Goal: Complete application form: Complete application form

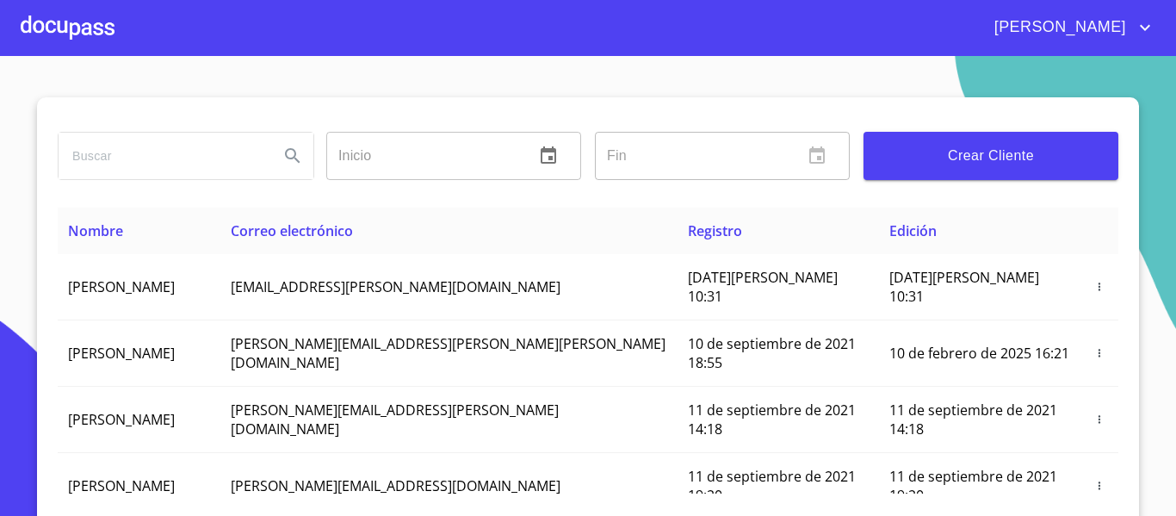
click at [73, 28] on div at bounding box center [68, 27] width 94 height 55
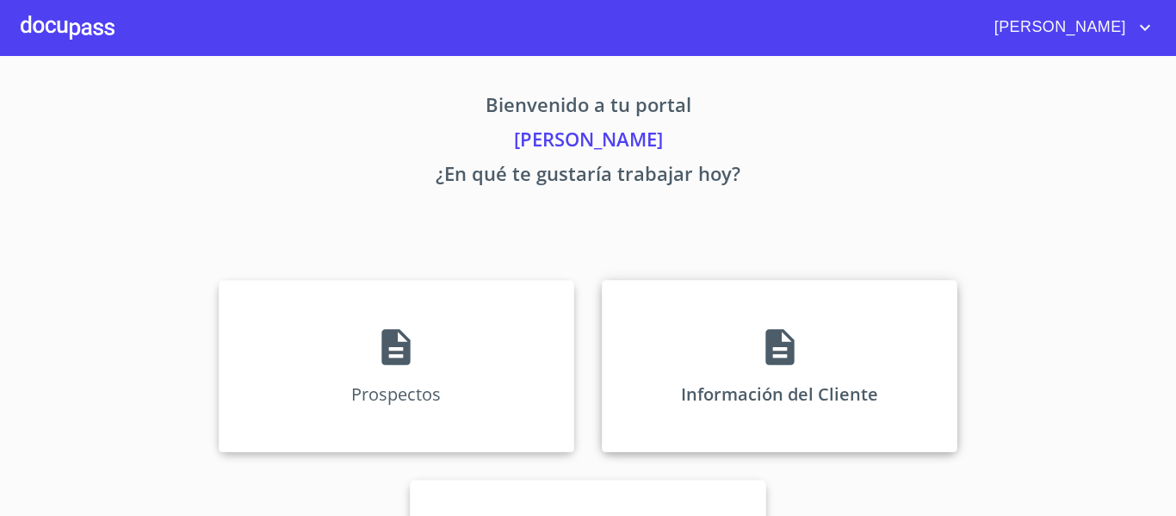
click at [789, 334] on icon at bounding box center [780, 346] width 43 height 43
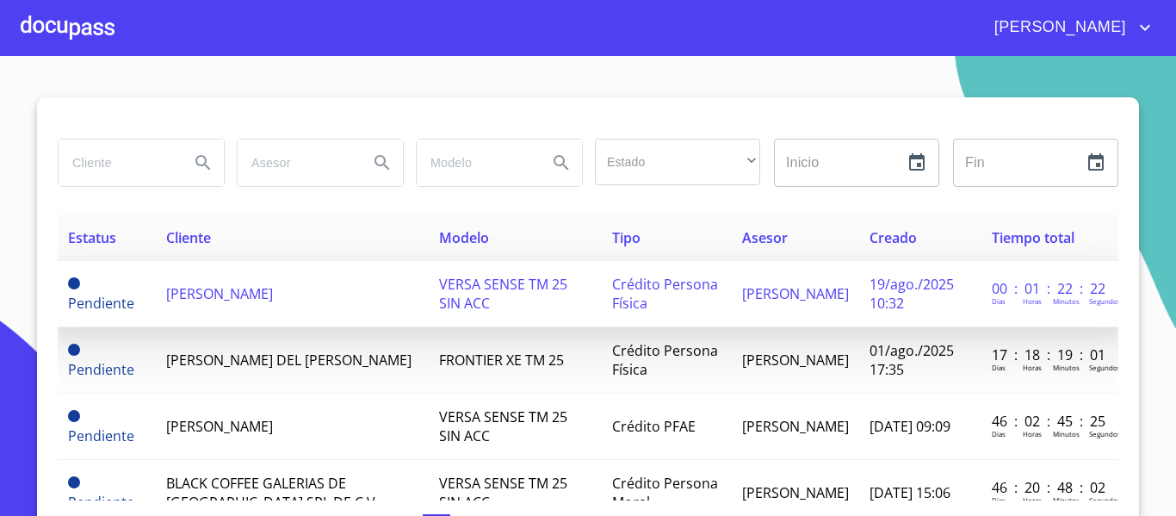
click at [250, 294] on td "[PERSON_NAME]" at bounding box center [292, 294] width 273 height 66
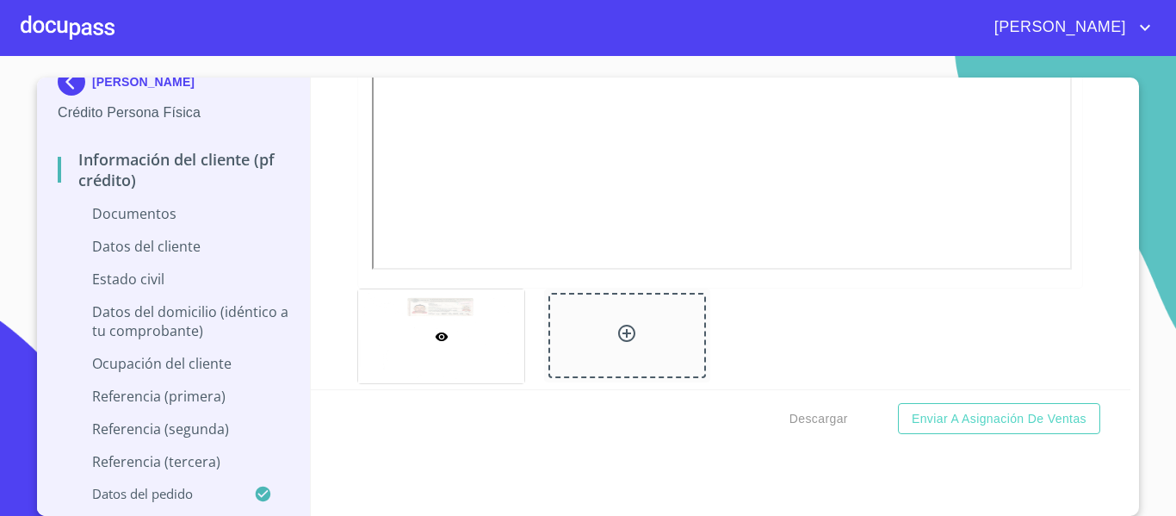
scroll to position [603, 0]
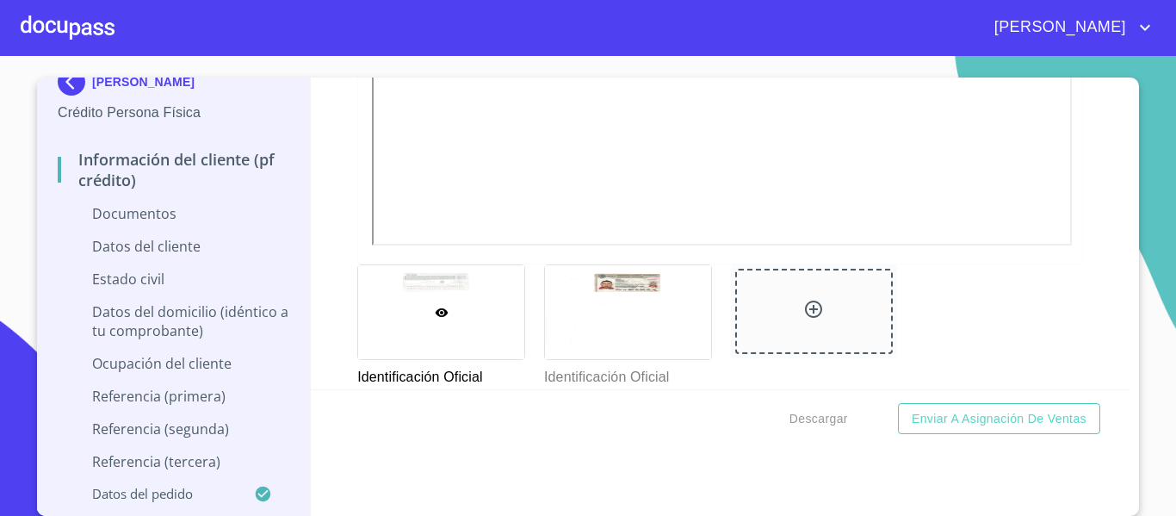
click at [313, 199] on div "Información del cliente (PF crédito) Documentos Documento de identificación.   …" at bounding box center [721, 233] width 821 height 312
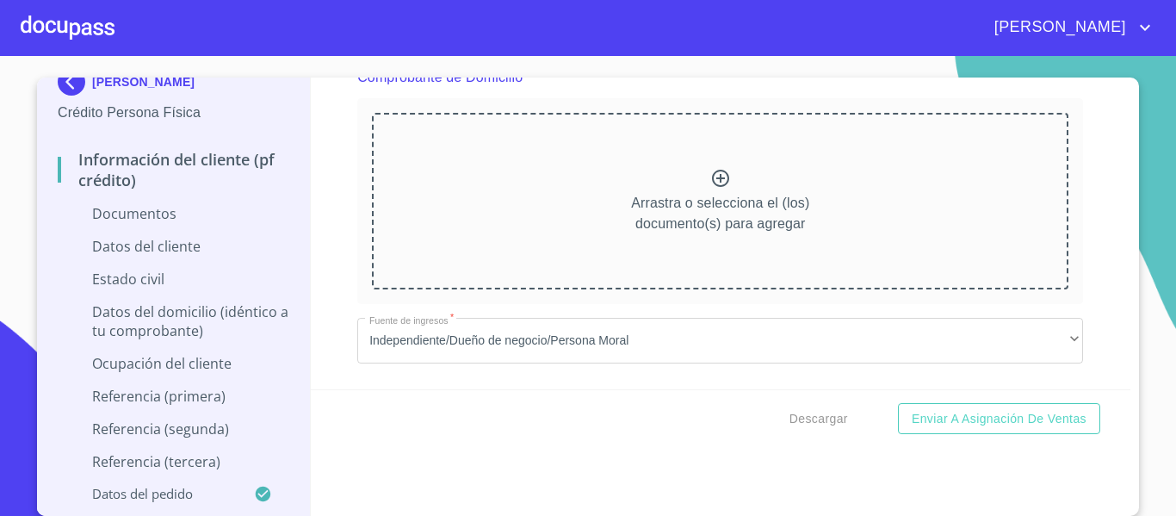
scroll to position [861, 0]
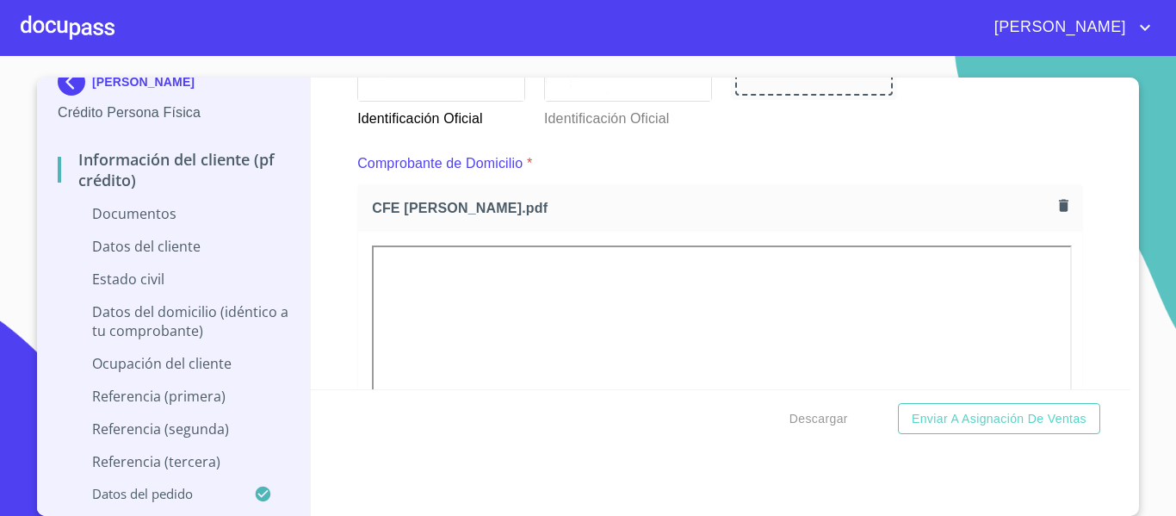
click at [321, 245] on div "Información del cliente (PF crédito) Documentos Documento de identificación.   …" at bounding box center [721, 233] width 821 height 312
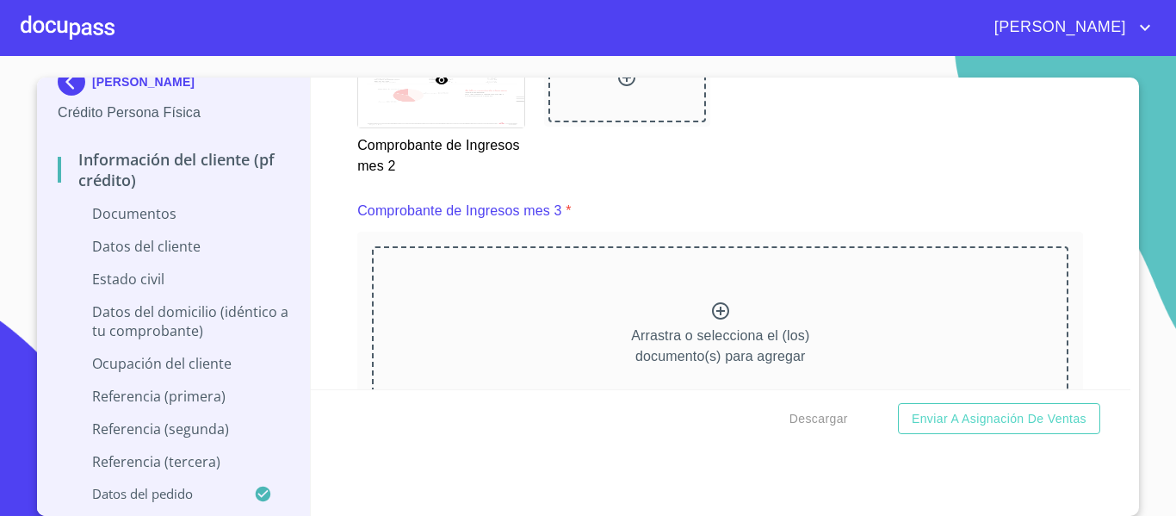
scroll to position [3186, 0]
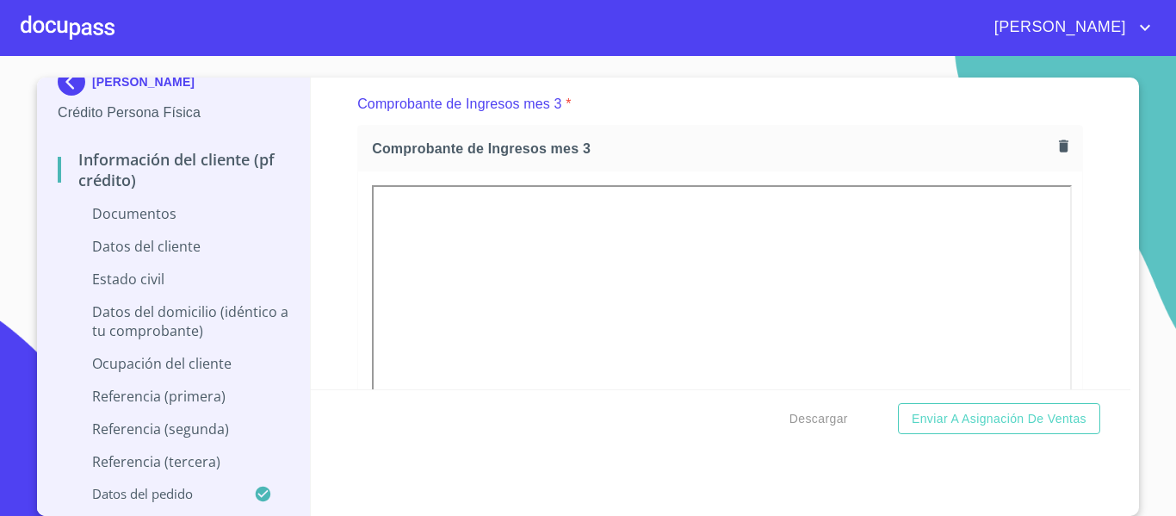
click at [325, 231] on div "Información del cliente (PF crédito) Documentos Documento de identificación.   …" at bounding box center [721, 233] width 821 height 312
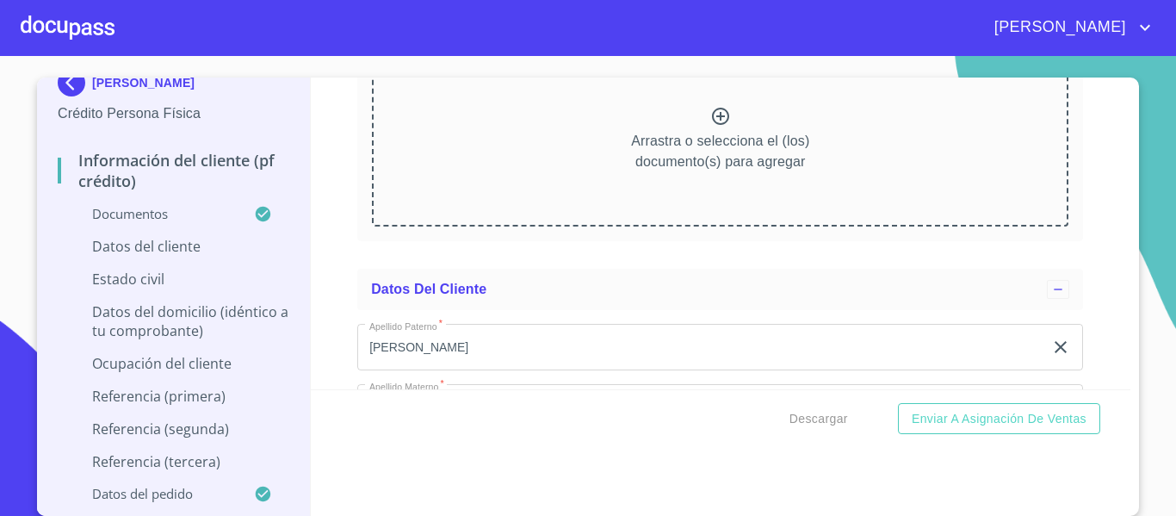
scroll to position [4736, 0]
click at [333, 246] on div "Información del cliente (PF crédito) Documentos Documento de identificación.   …" at bounding box center [721, 233] width 821 height 312
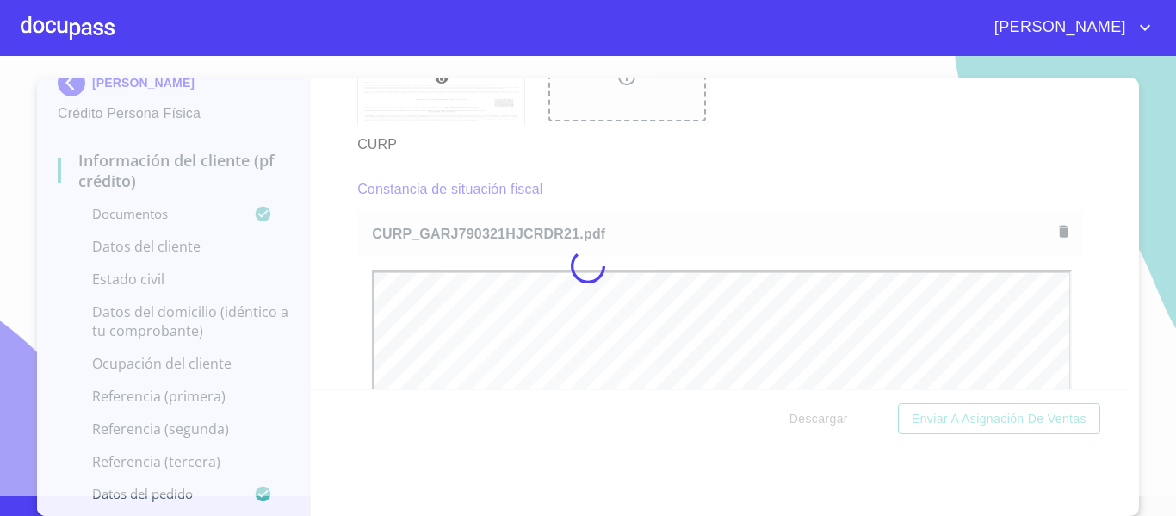
scroll to position [0, 0]
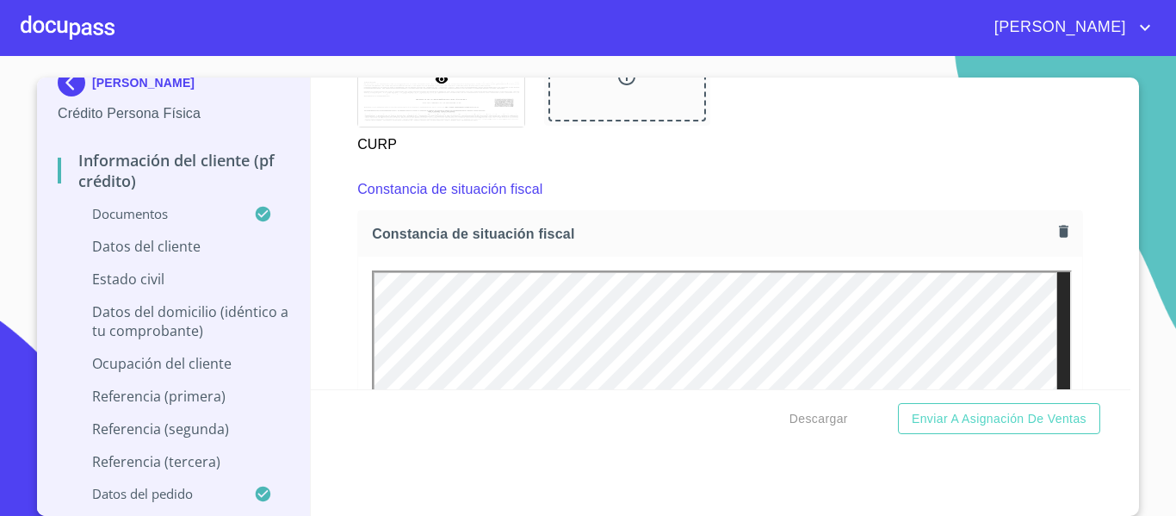
click at [317, 246] on div "Información del cliente (PF crédito) Documentos Documento de identificación.   …" at bounding box center [721, 233] width 821 height 312
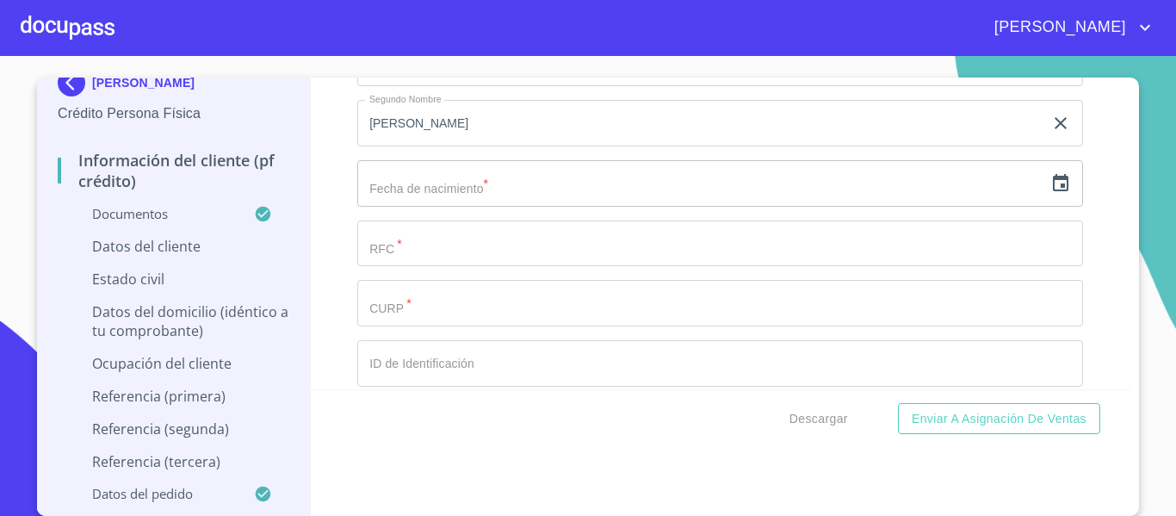
scroll to position [5597, 0]
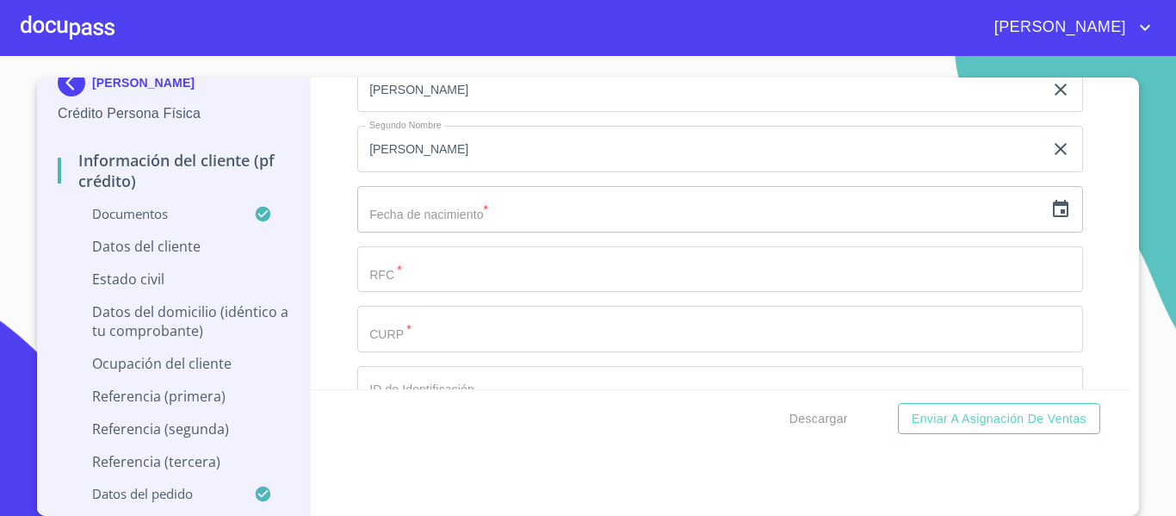
click at [1050, 220] on icon "button" at bounding box center [1060, 209] width 21 height 21
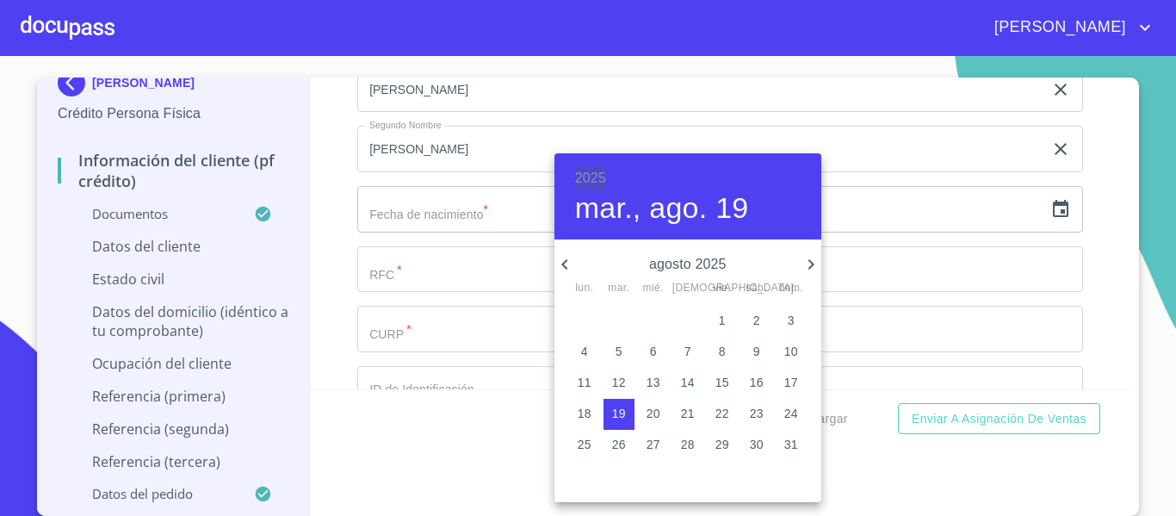
click at [592, 183] on h6 "2025" at bounding box center [590, 178] width 31 height 24
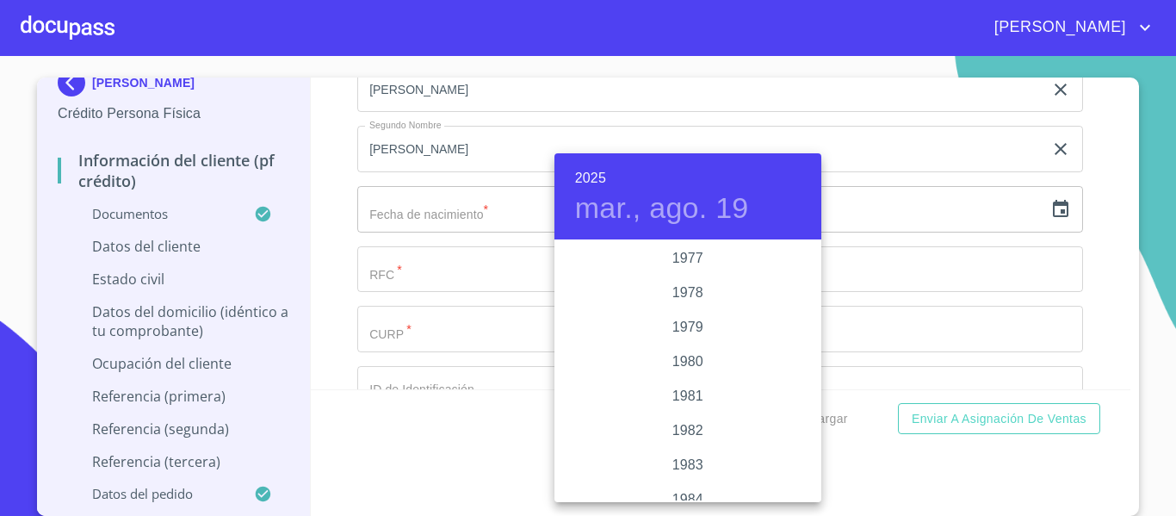
scroll to position [1791, 0]
click at [686, 325] on div "1979" at bounding box center [687, 328] width 267 height 34
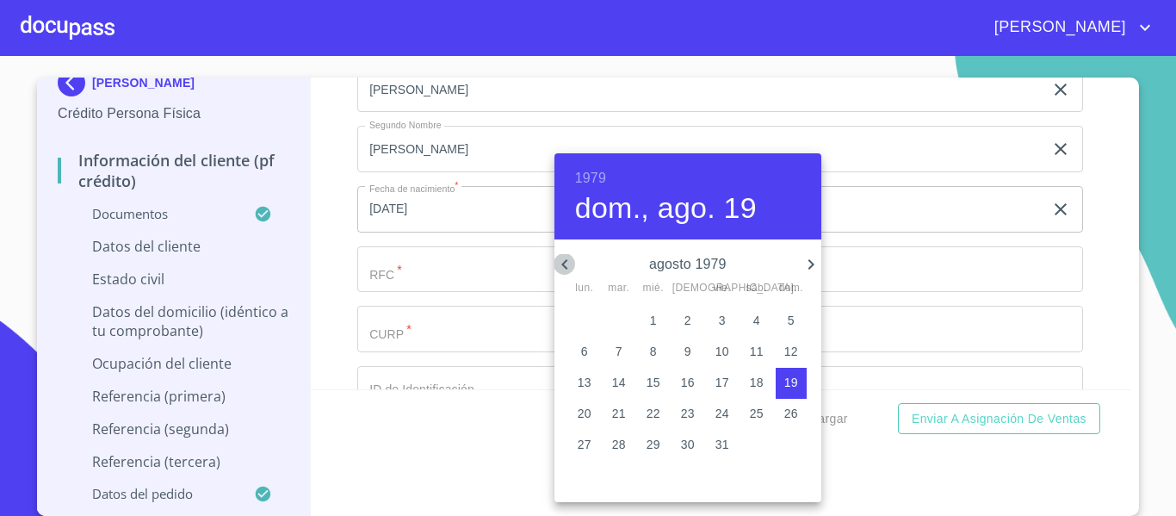
click at [572, 265] on icon "button" at bounding box center [564, 264] width 21 height 21
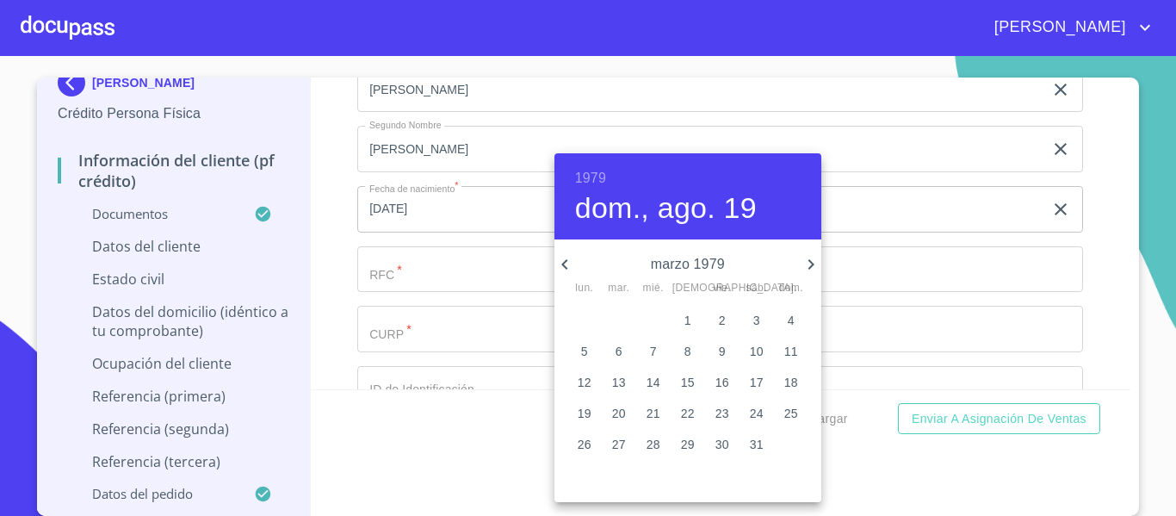
click at [642, 408] on span "21" at bounding box center [653, 413] width 31 height 17
type input "21 de mar. de 1979"
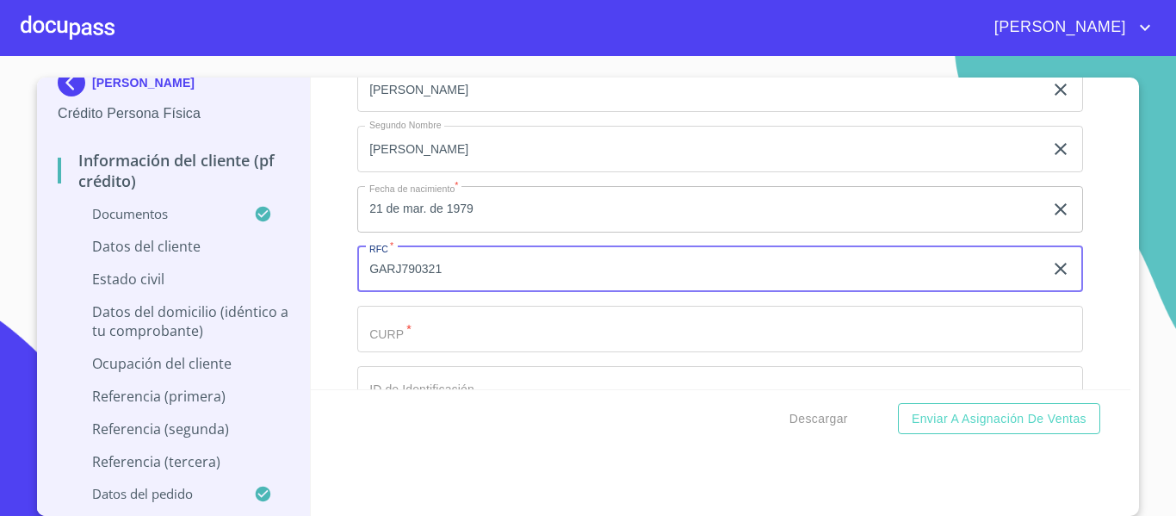
click at [413, 293] on input "GARJ790321" at bounding box center [700, 269] width 686 height 46
type input "GARJ790321"
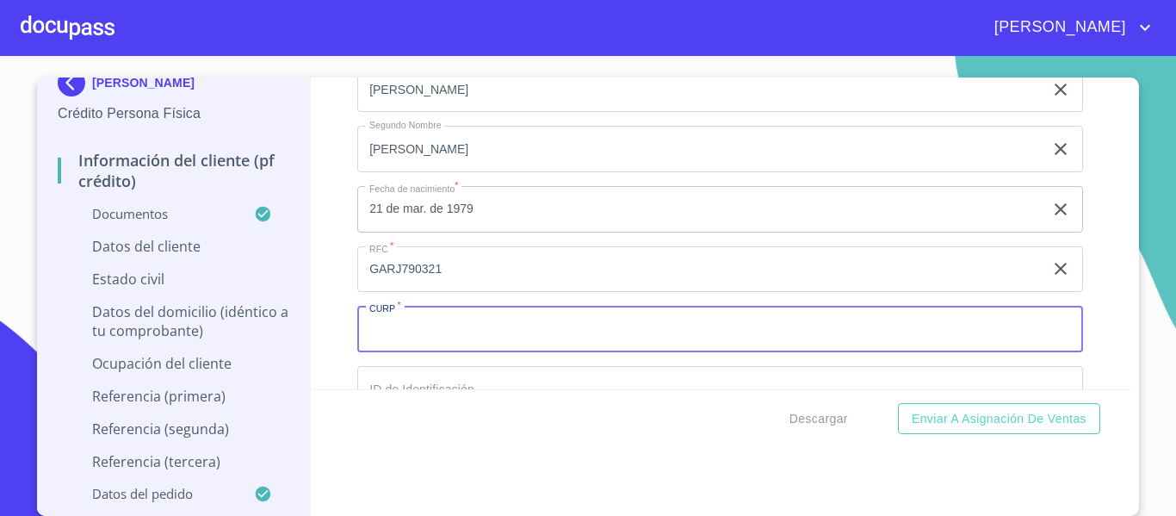
click at [389, 352] on input "Documento de identificación.   *" at bounding box center [720, 329] width 726 height 46
paste input "GARJ790321"
click at [468, 342] on input "GARJ790321" at bounding box center [700, 329] width 686 height 46
type input "GARJ790321HJCRDR21"
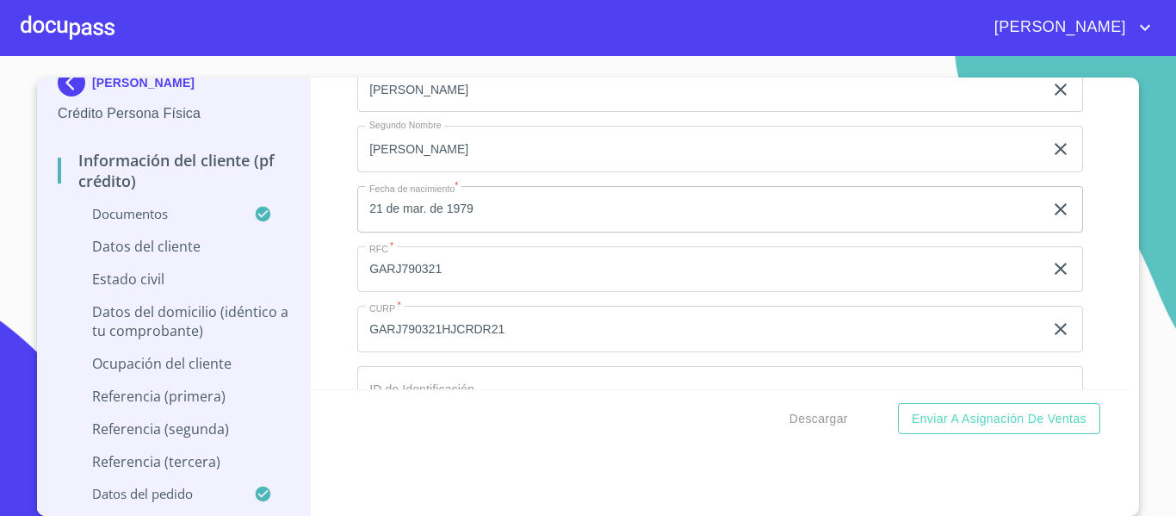
click at [334, 362] on div "Información del cliente (PF crédito) Documentos Documento de identificación.   …" at bounding box center [721, 233] width 821 height 312
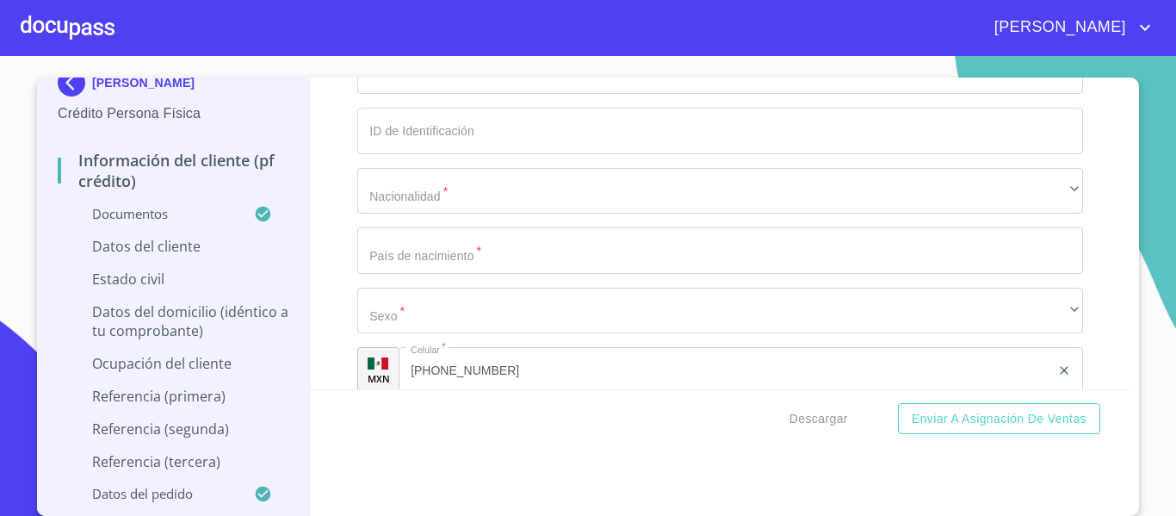
scroll to position [5769, 0]
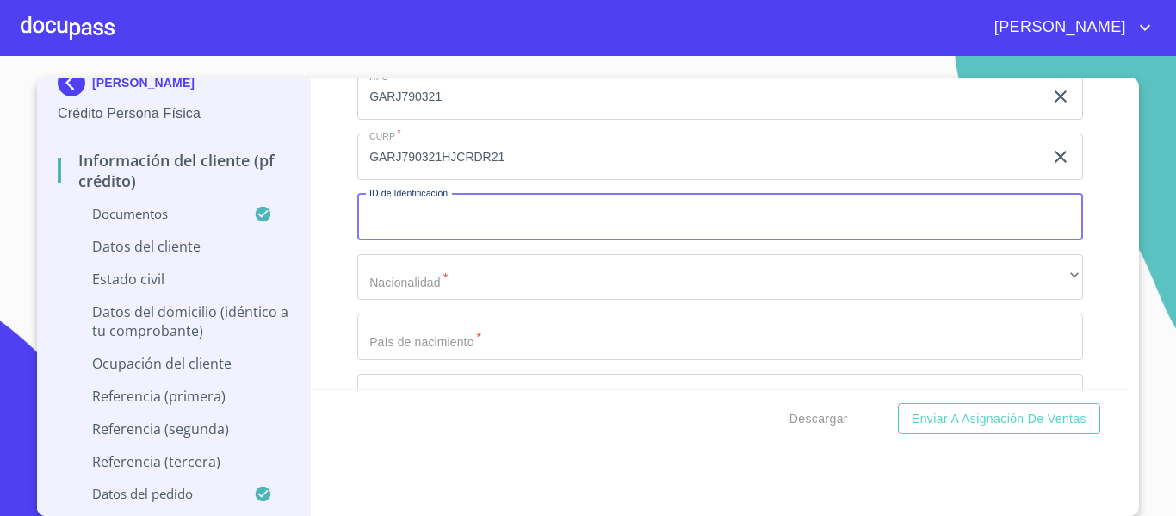
click at [401, 240] on input "Documento de identificación.   *" at bounding box center [720, 217] width 726 height 46
type input "1946330688"
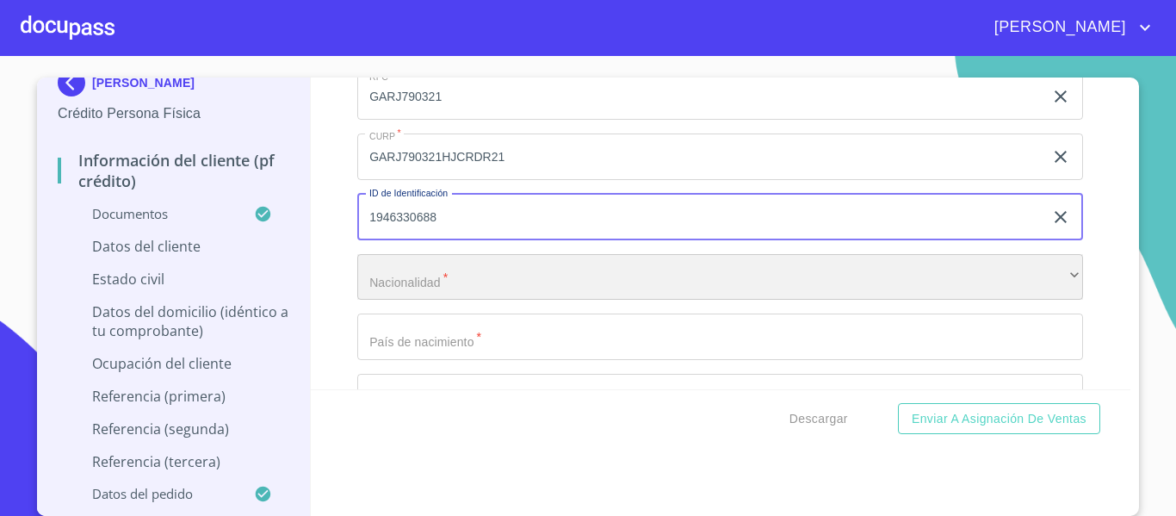
click at [387, 295] on div "​" at bounding box center [720, 277] width 726 height 46
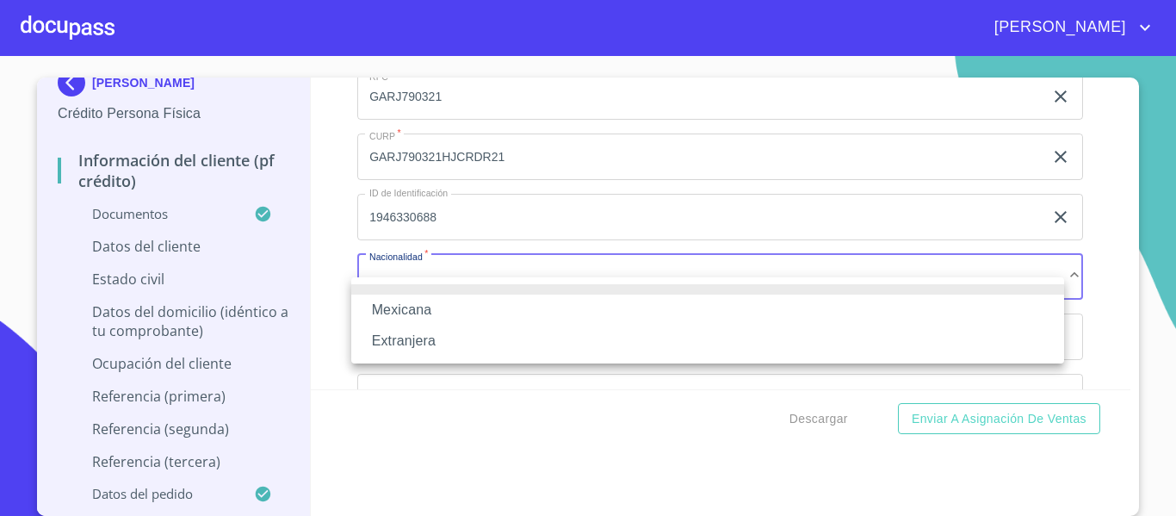
click at [394, 304] on li "Mexicana" at bounding box center [707, 309] width 713 height 31
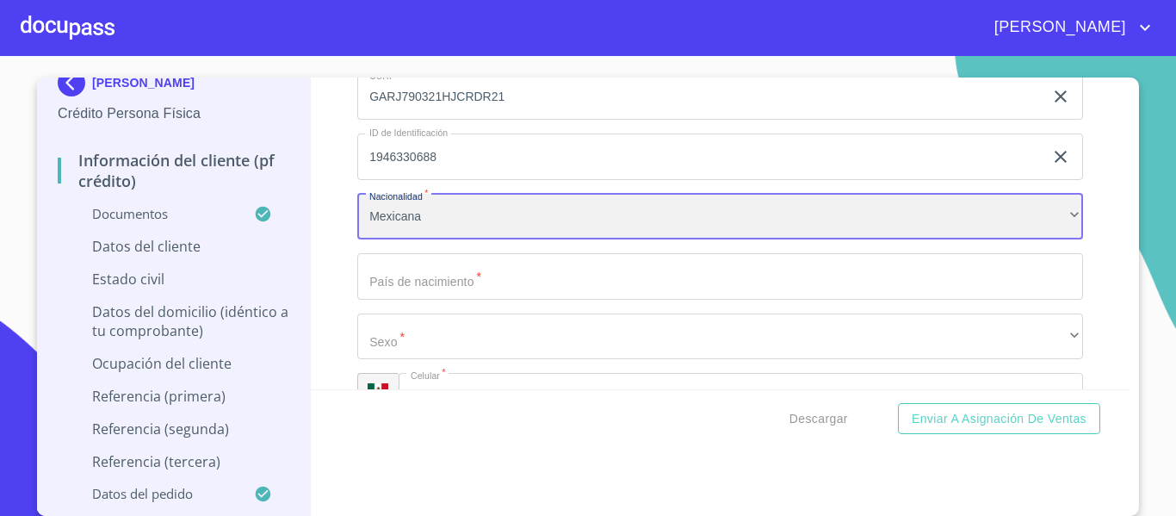
scroll to position [5855, 0]
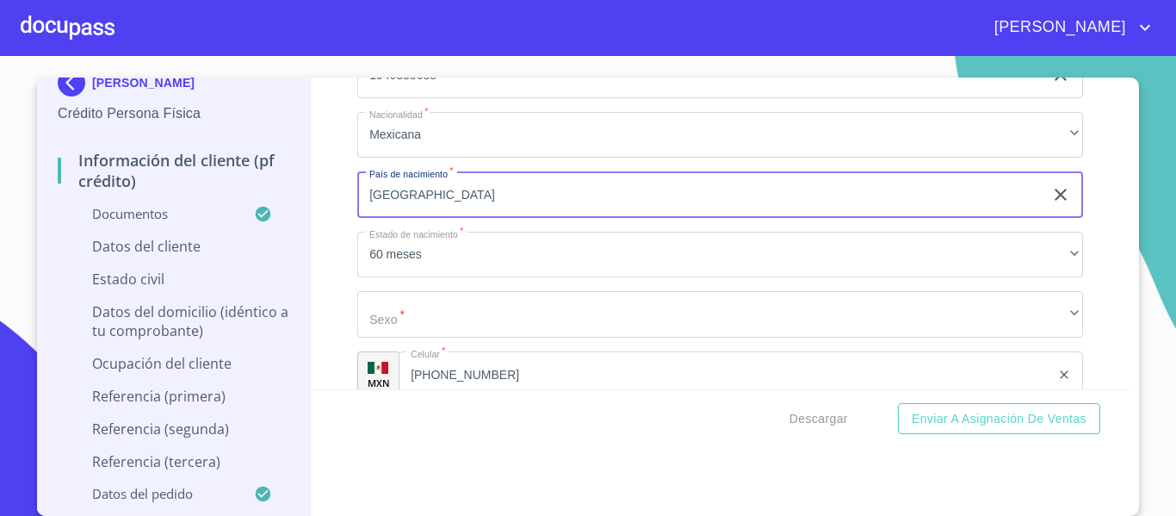
scroll to position [5941, 0]
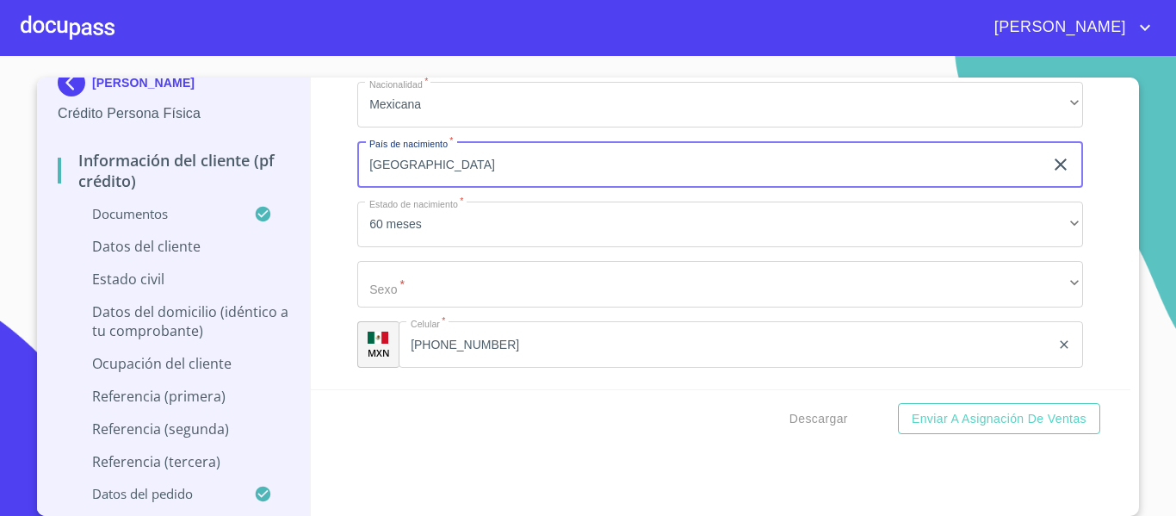
type input "[GEOGRAPHIC_DATA]"
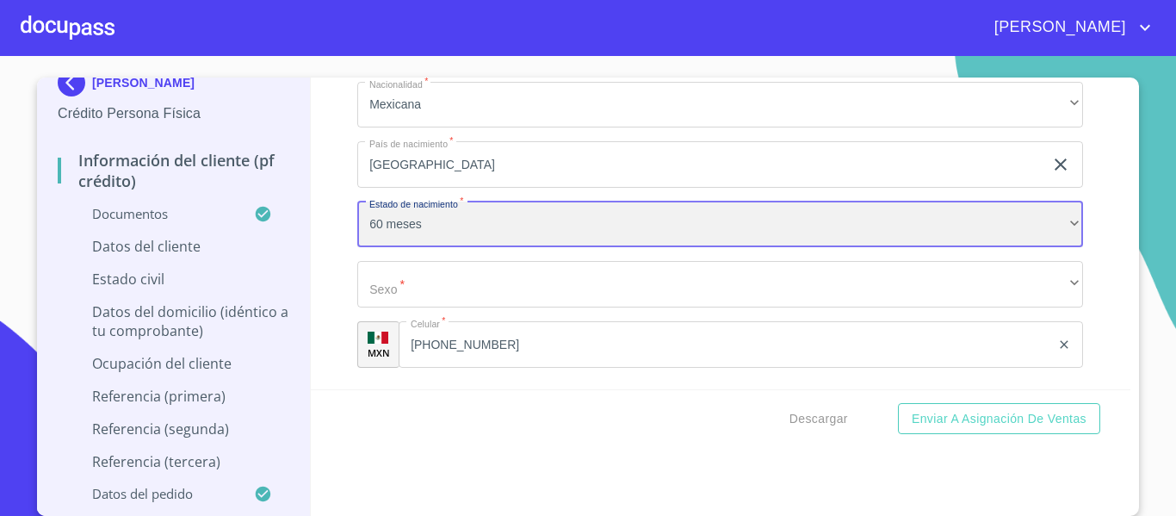
click at [387, 248] on div "60 meses" at bounding box center [720, 224] width 726 height 46
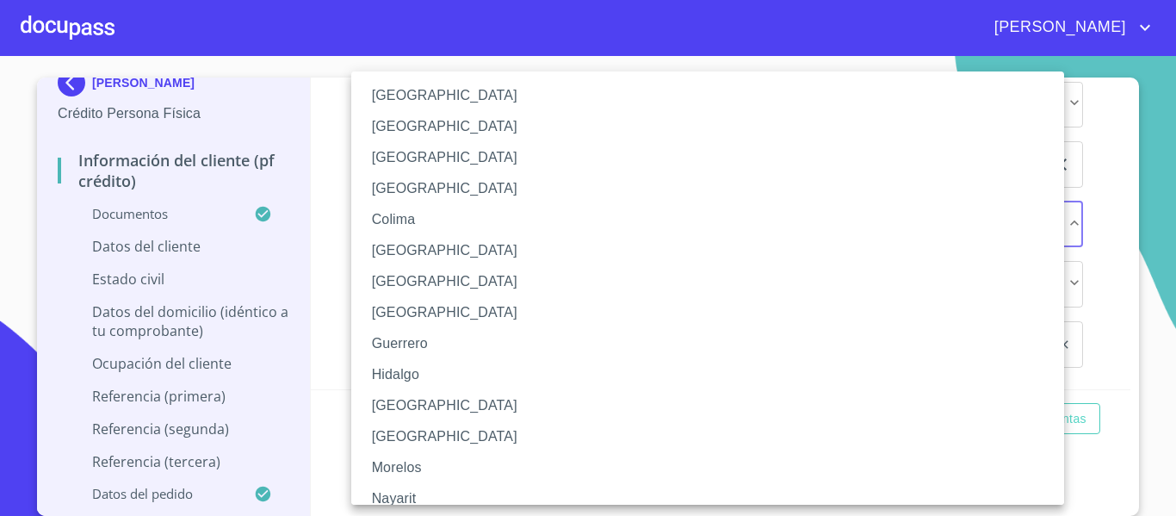
scroll to position [172, 0]
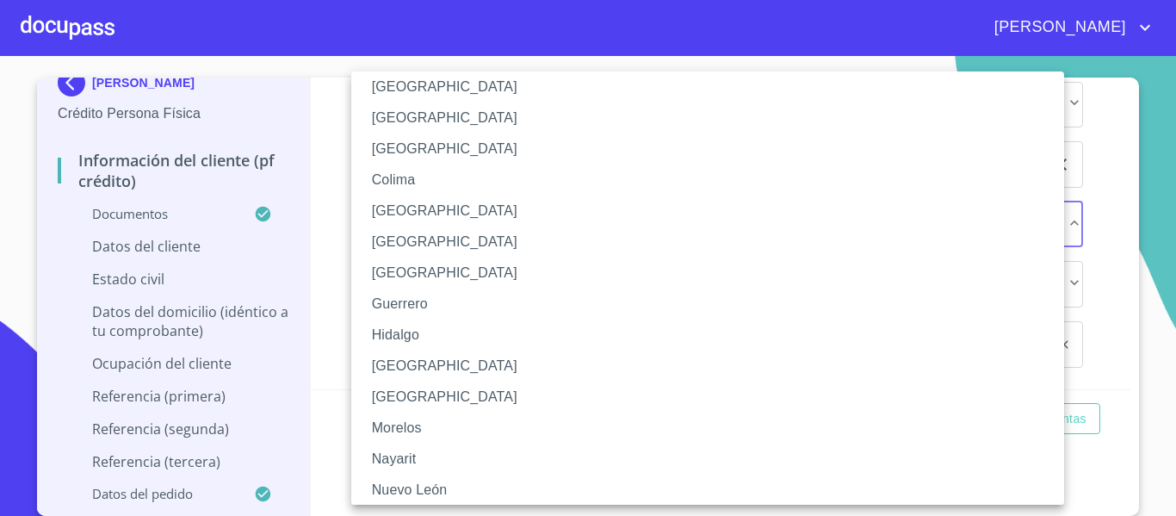
click at [404, 365] on li "[GEOGRAPHIC_DATA]" at bounding box center [714, 365] width 726 height 31
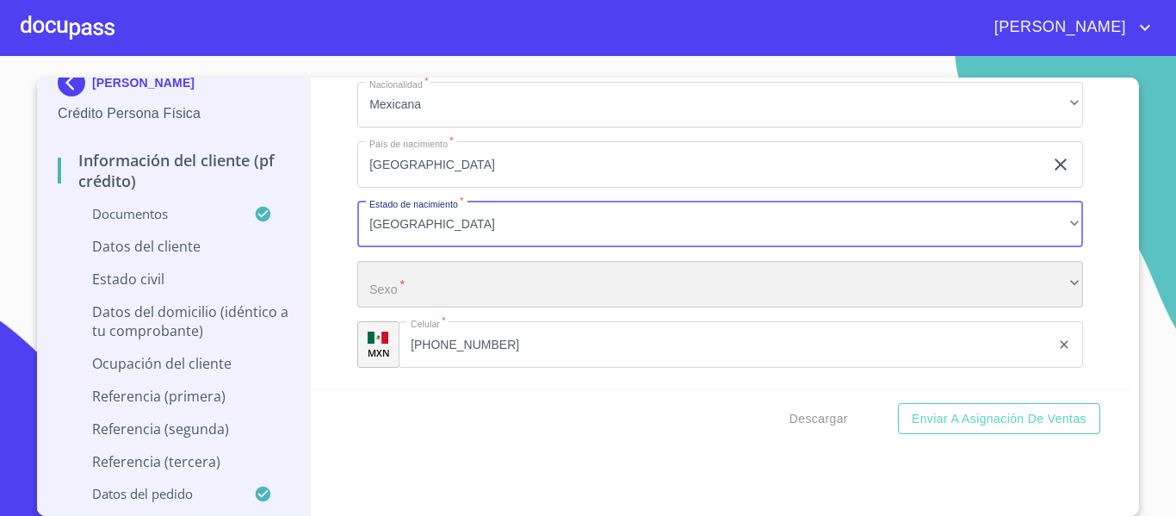
click at [377, 307] on div "​" at bounding box center [720, 284] width 726 height 46
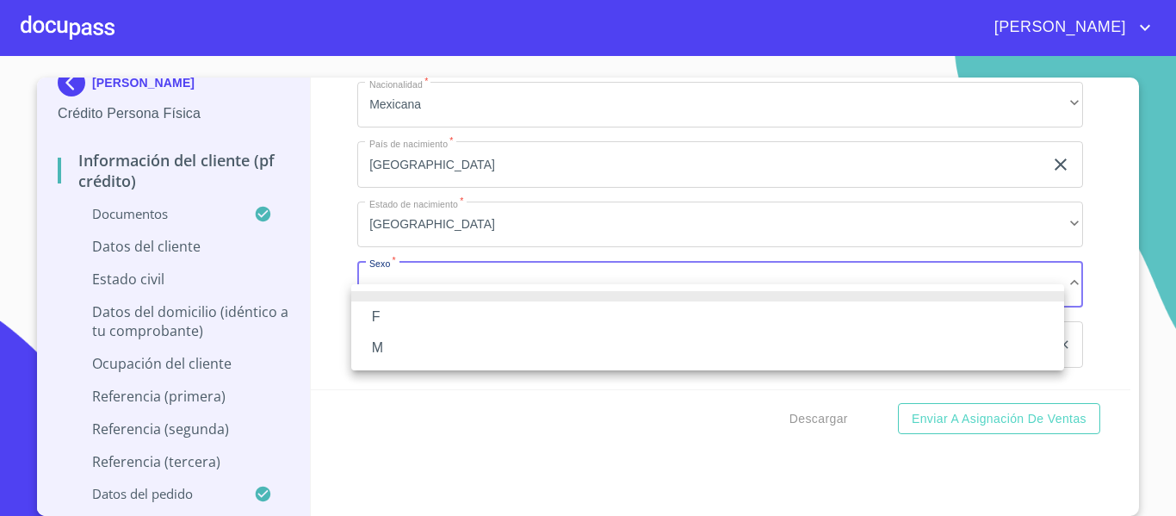
click at [382, 340] on li "M" at bounding box center [707, 347] width 713 height 31
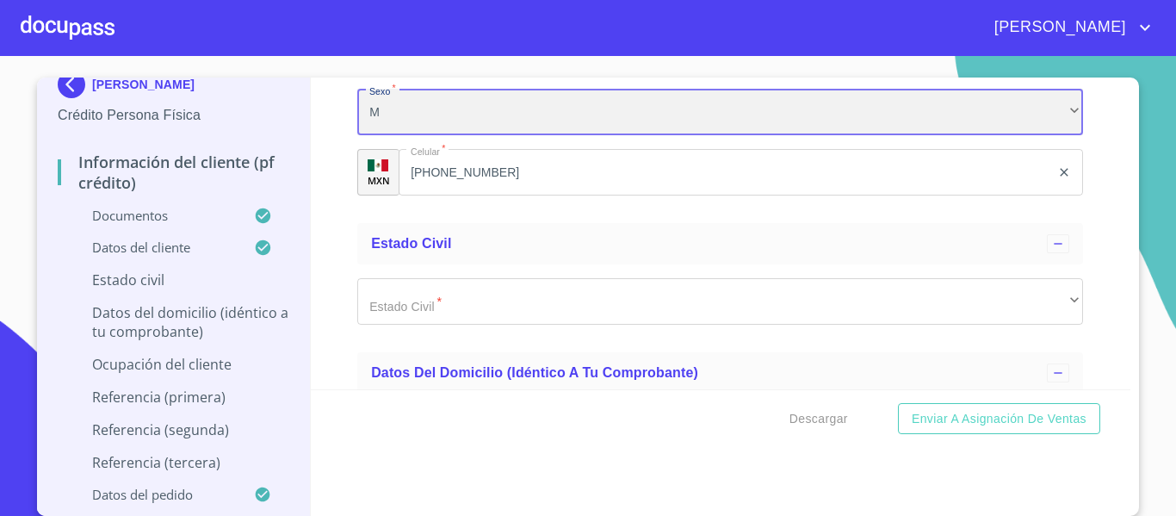
scroll to position [6199, 0]
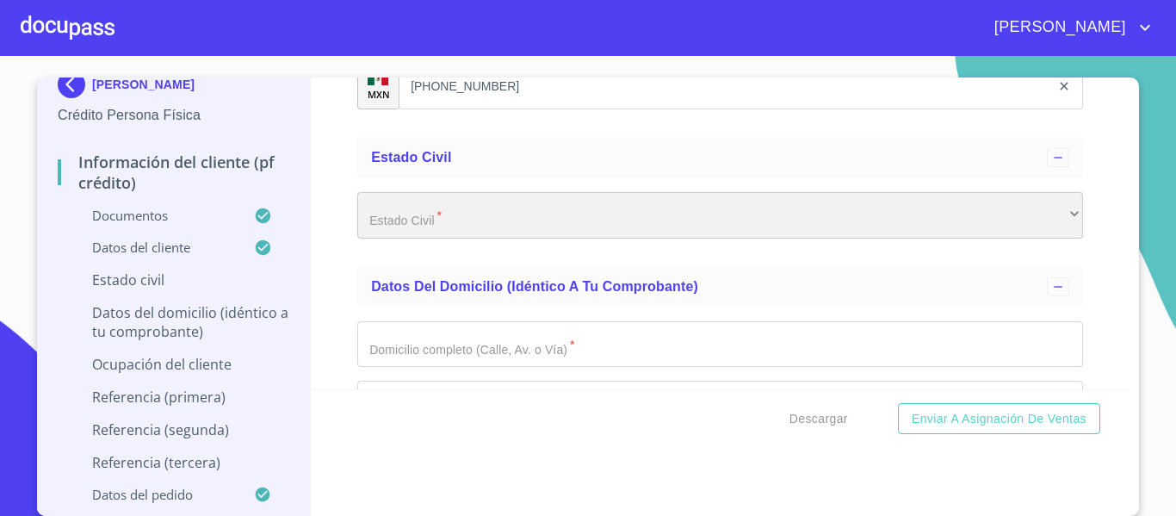
click at [359, 239] on div "​" at bounding box center [720, 215] width 726 height 46
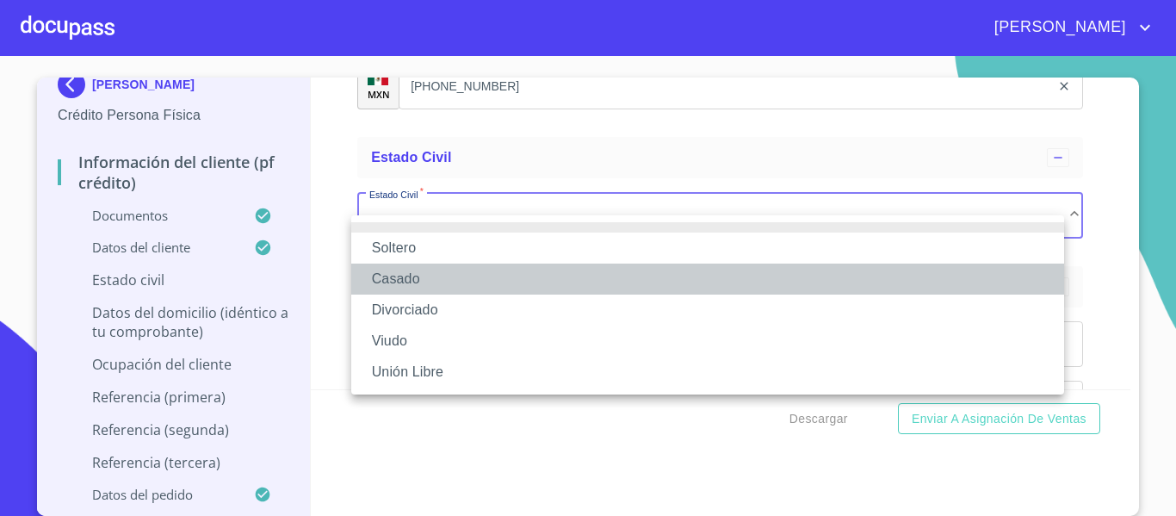
click at [393, 279] on li "Casado" at bounding box center [707, 278] width 713 height 31
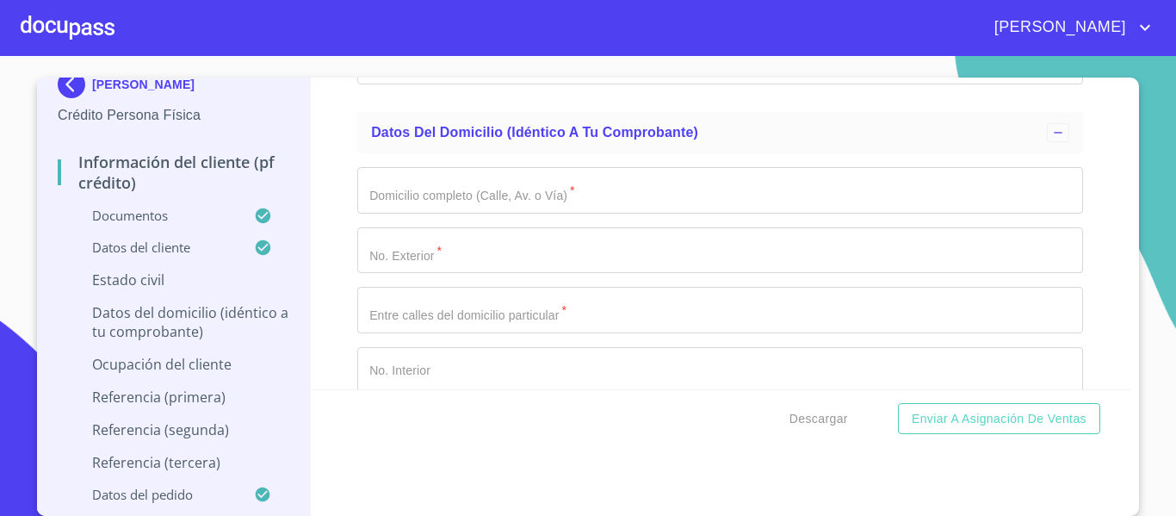
scroll to position [6802, 0]
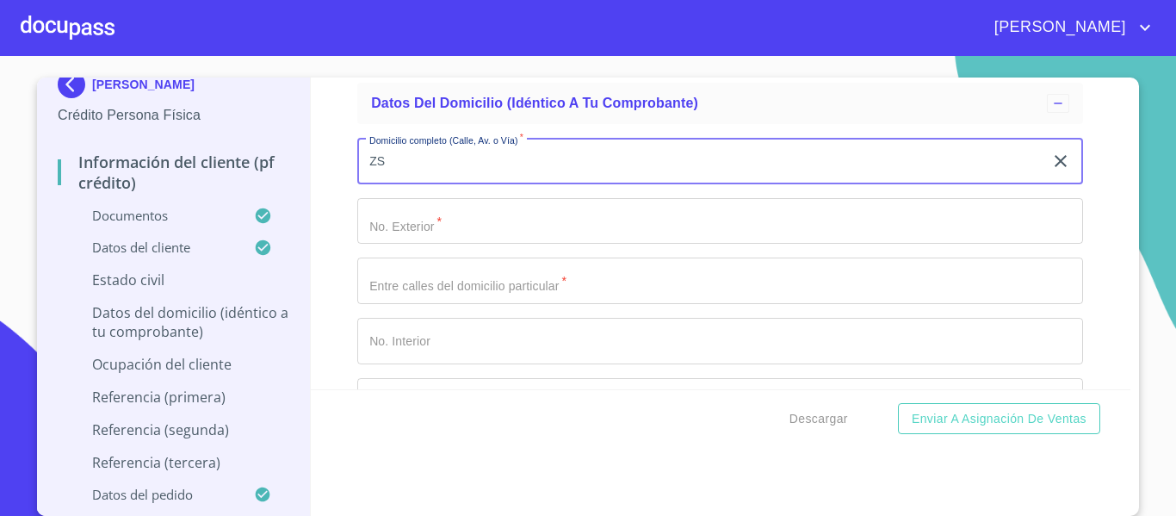
type input "Z"
type input "SUCRE"
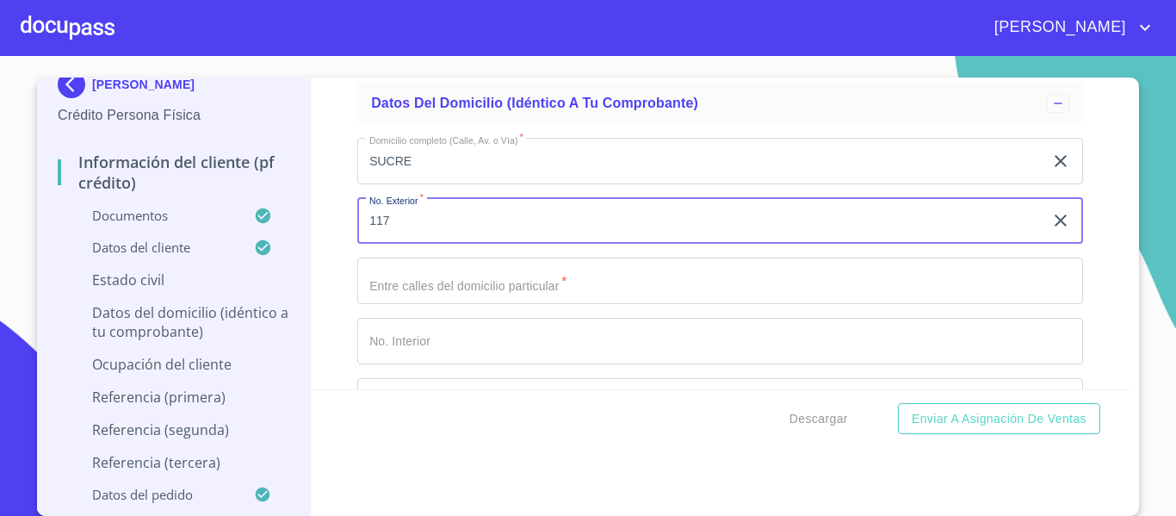
type input "117"
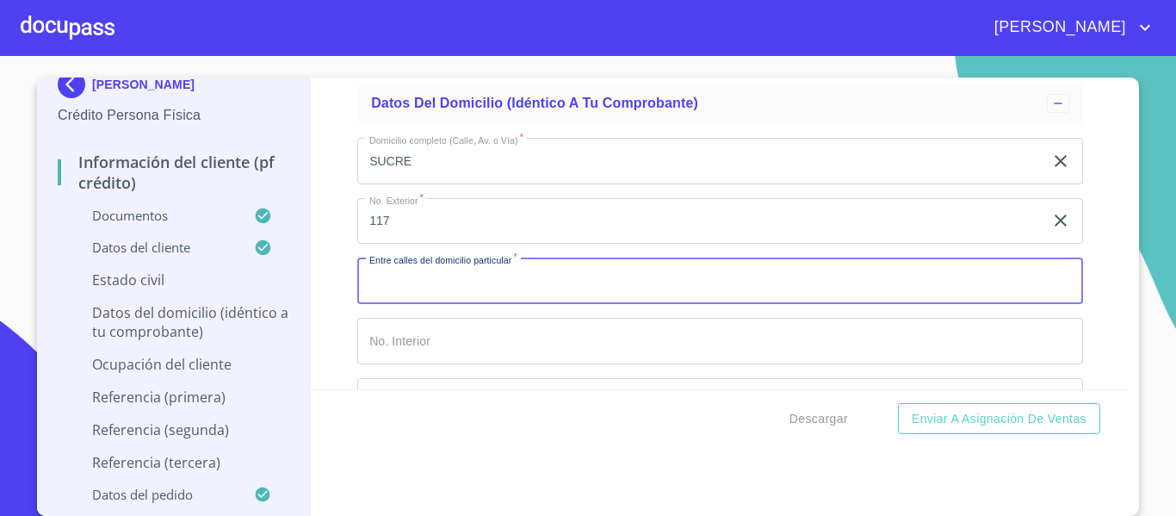
click at [433, 304] on input "Documento de identificación.   *" at bounding box center [720, 280] width 726 height 46
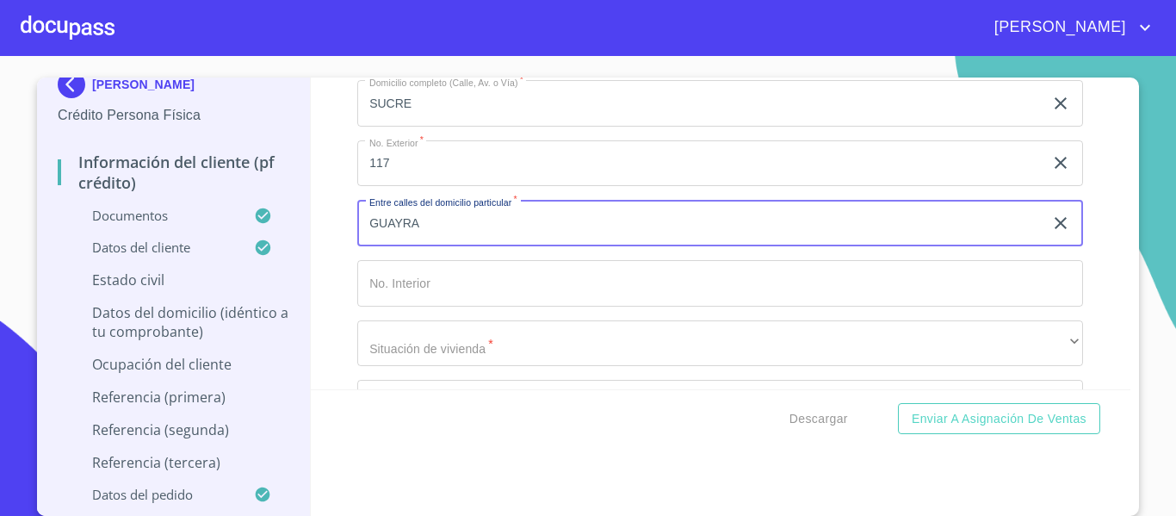
scroll to position [6888, 0]
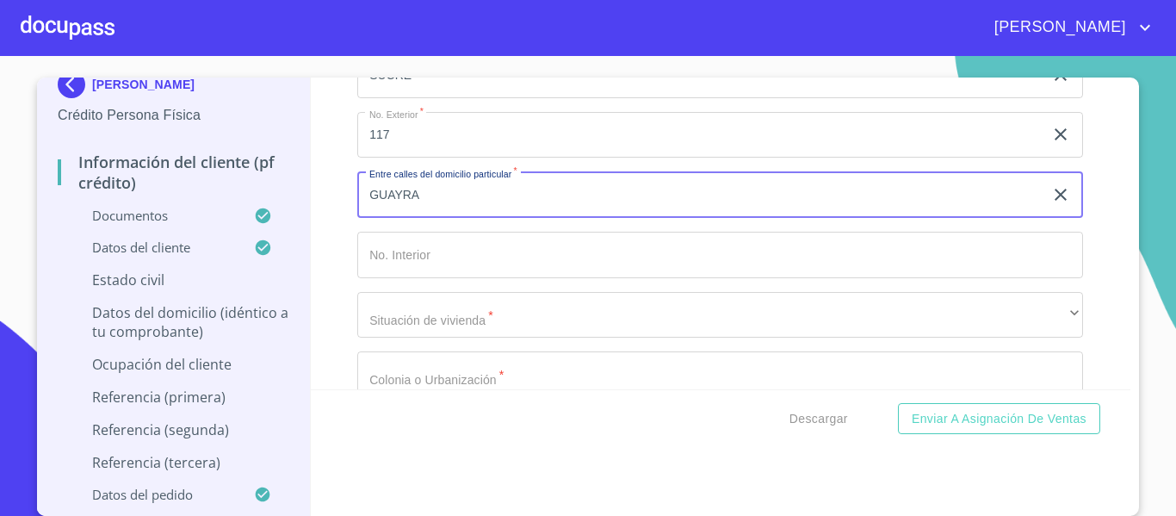
type input "GUAYRA"
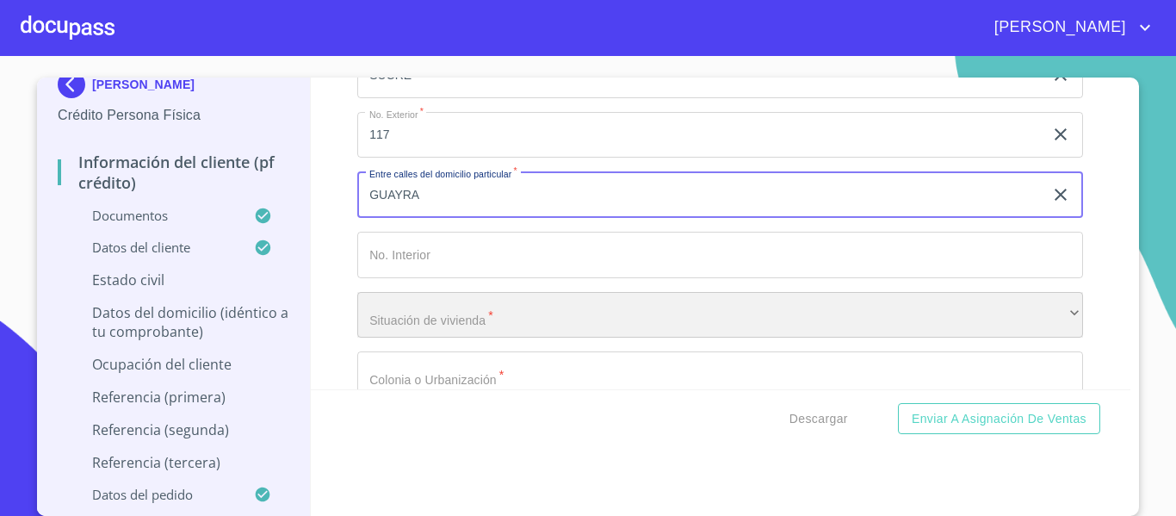
click at [425, 331] on div "​" at bounding box center [720, 315] width 726 height 46
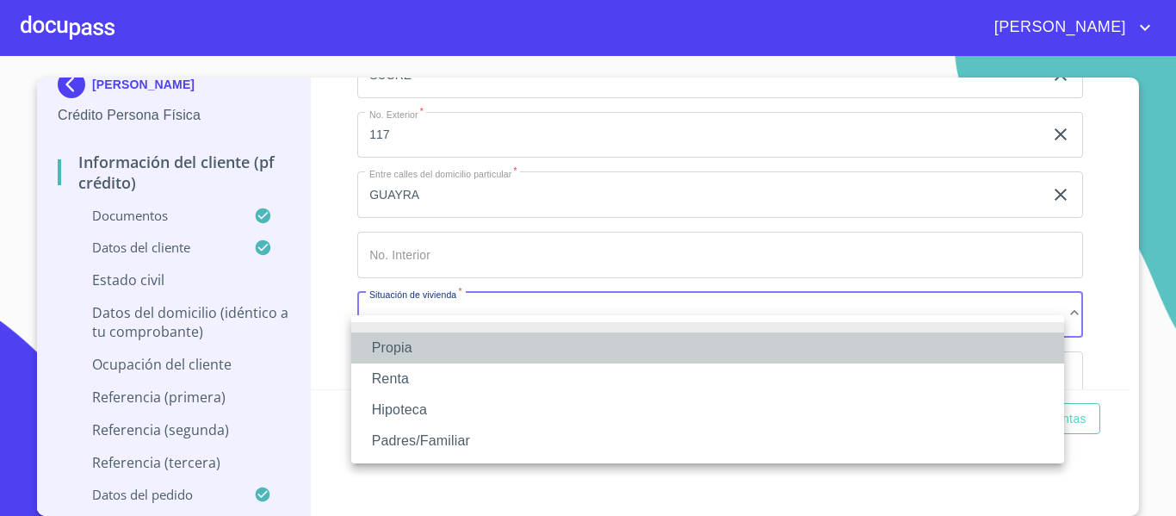
click at [414, 339] on li "Propia" at bounding box center [707, 347] width 713 height 31
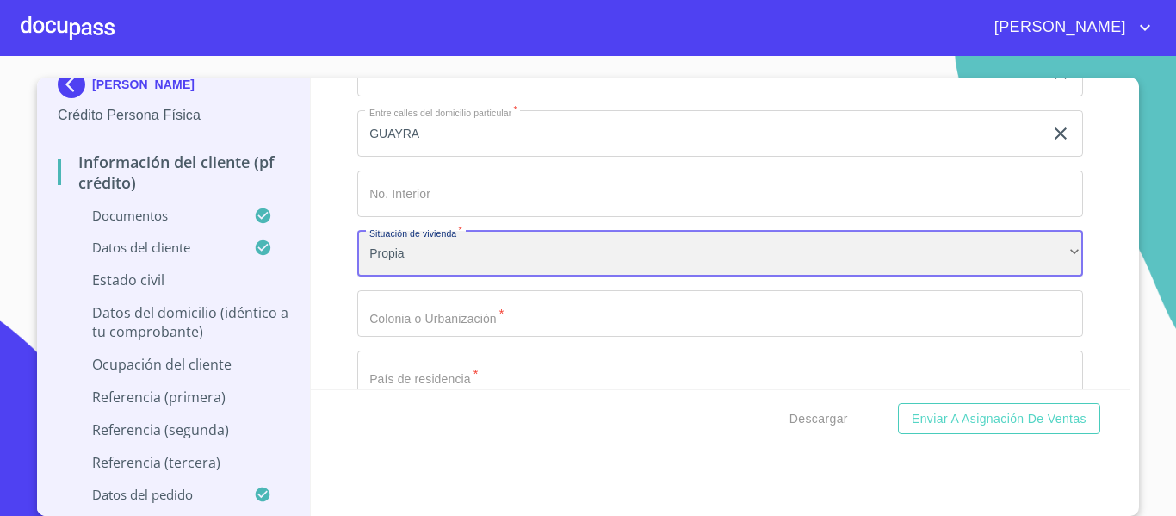
scroll to position [6974, 0]
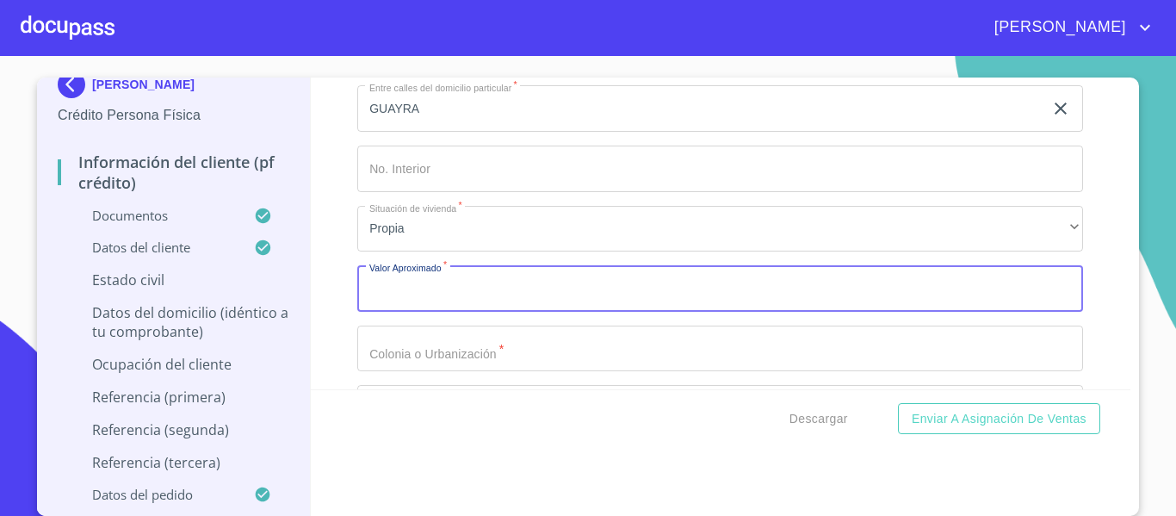
drag, startPoint x: 413, startPoint y: 338, endPoint x: 417, endPoint y: 309, distance: 28.6
click at [417, 309] on input "Documento de identificación.   *" at bounding box center [720, 288] width 726 height 46
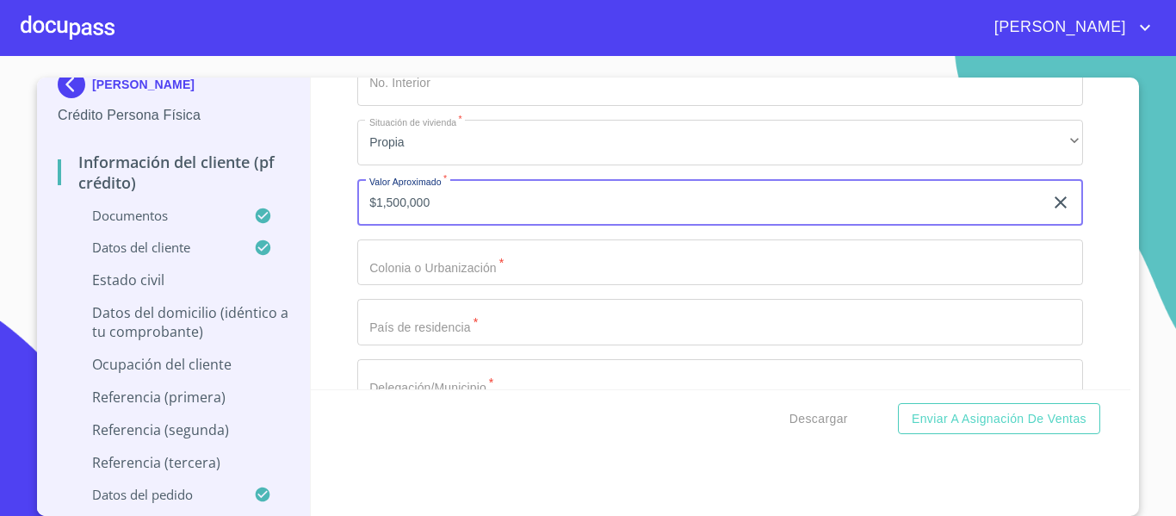
type input "$1,500,000"
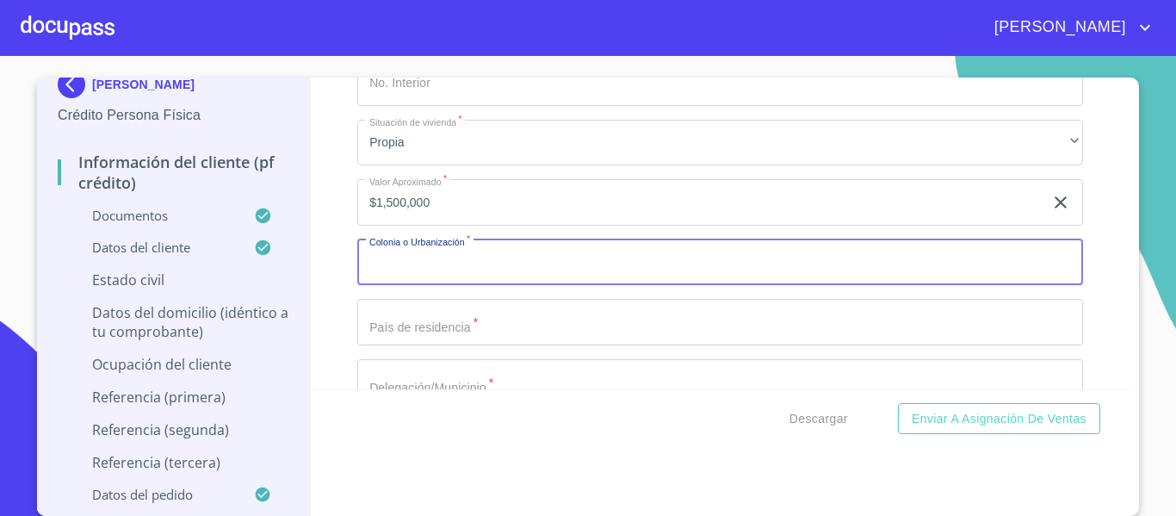
click at [408, 286] on input "Documento de identificación.   *" at bounding box center [720, 262] width 726 height 46
type input "HACIENDA [GEOGRAPHIC_DATA]"
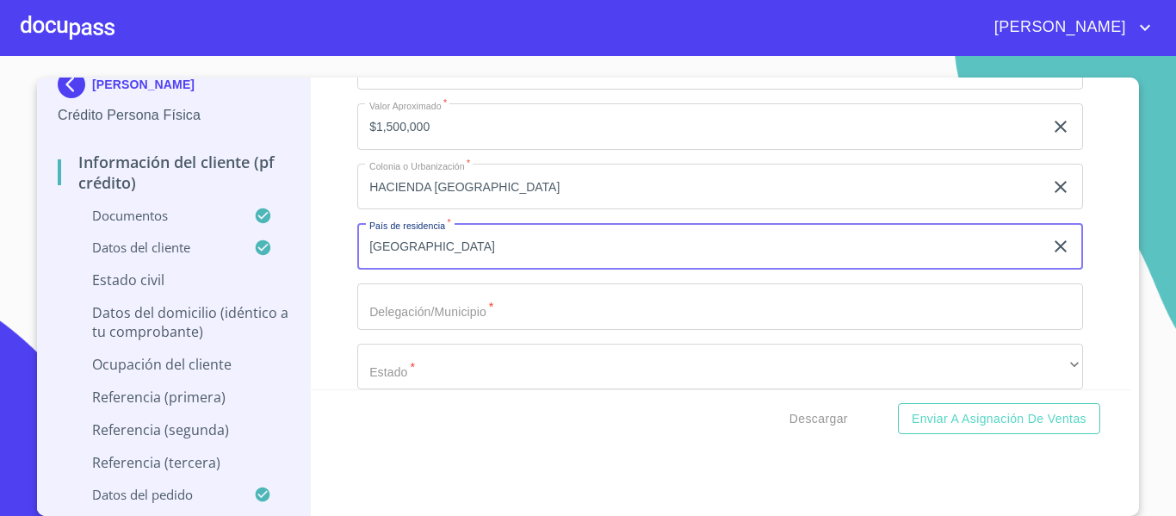
scroll to position [7233, 0]
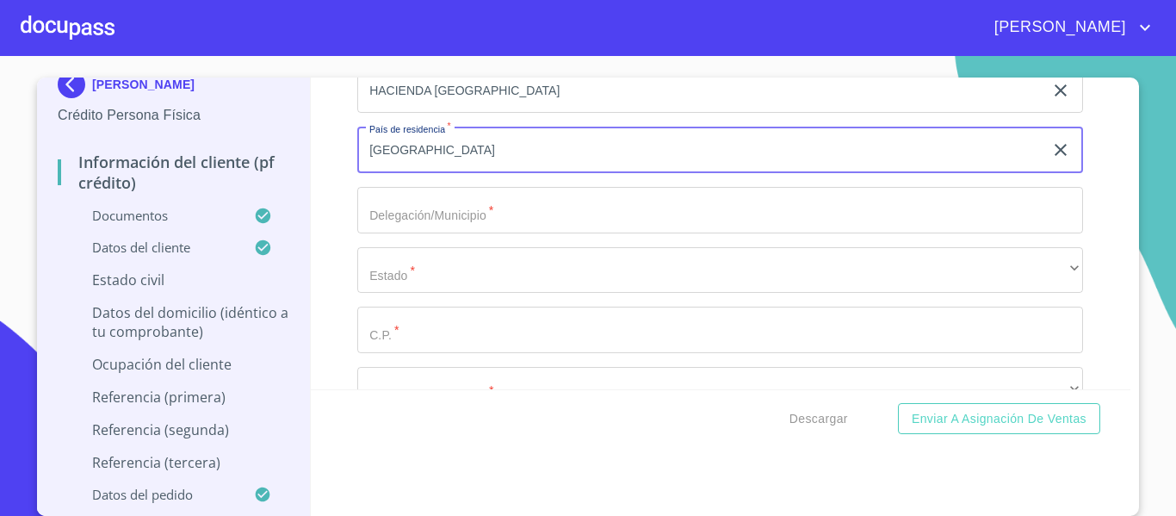
type input "[GEOGRAPHIC_DATA]"
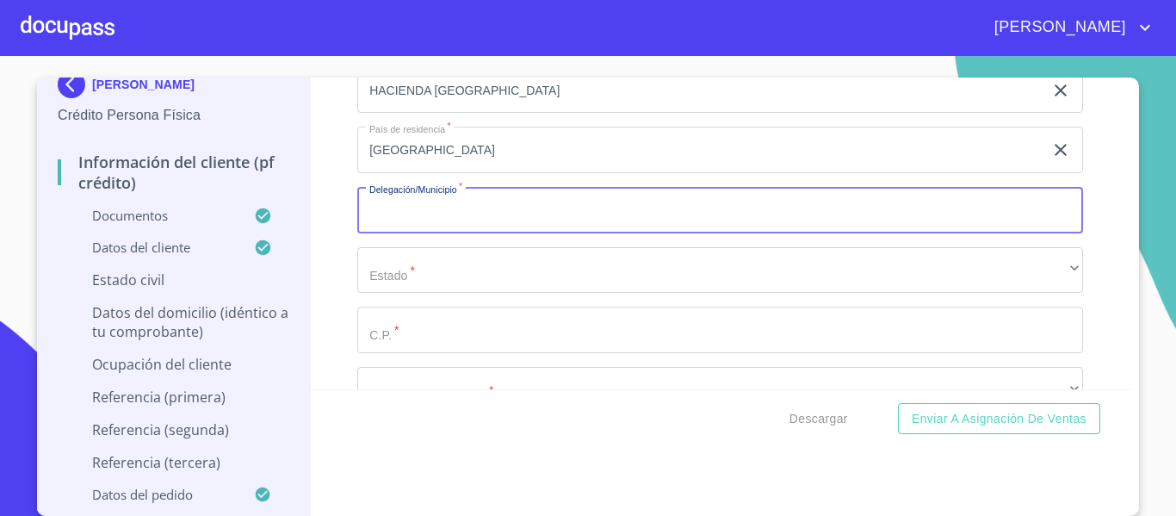
click at [384, 222] on input "Documento de identificación.   *" at bounding box center [720, 210] width 726 height 46
type input "TLAJOMULCO DE ZUÑIGA"
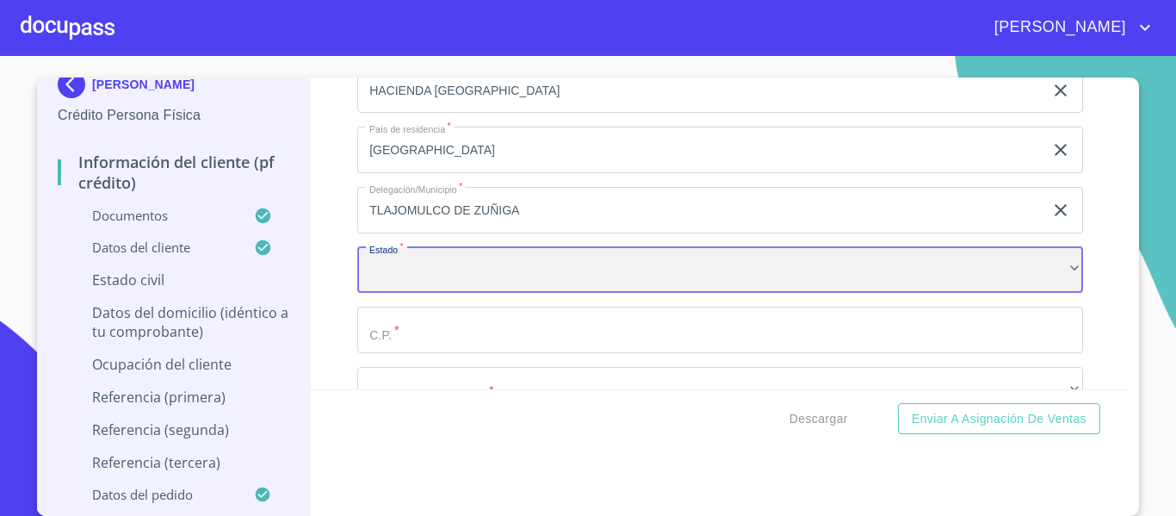
click at [383, 273] on div "​" at bounding box center [720, 270] width 726 height 46
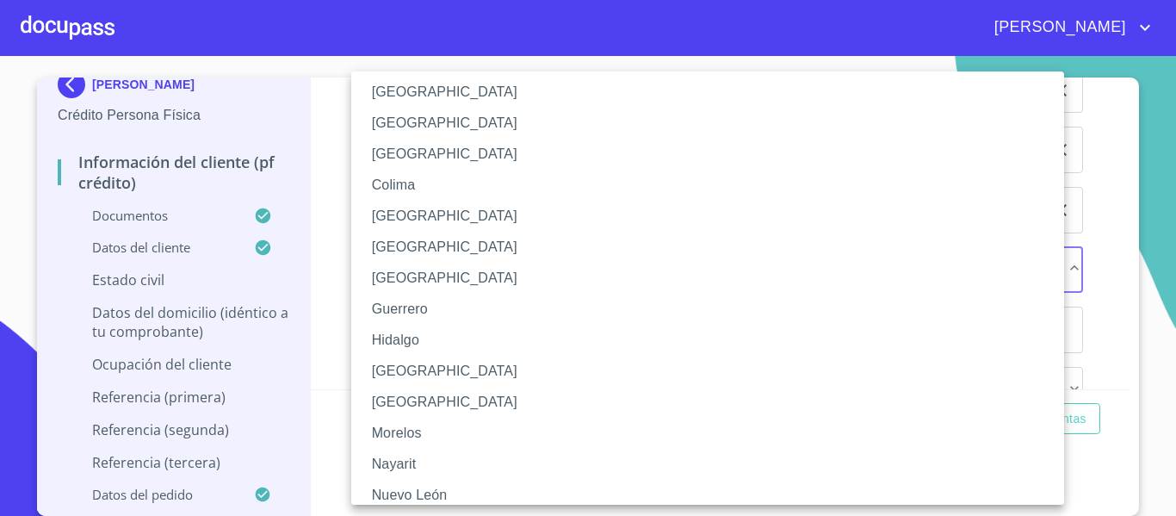
scroll to position [172, 0]
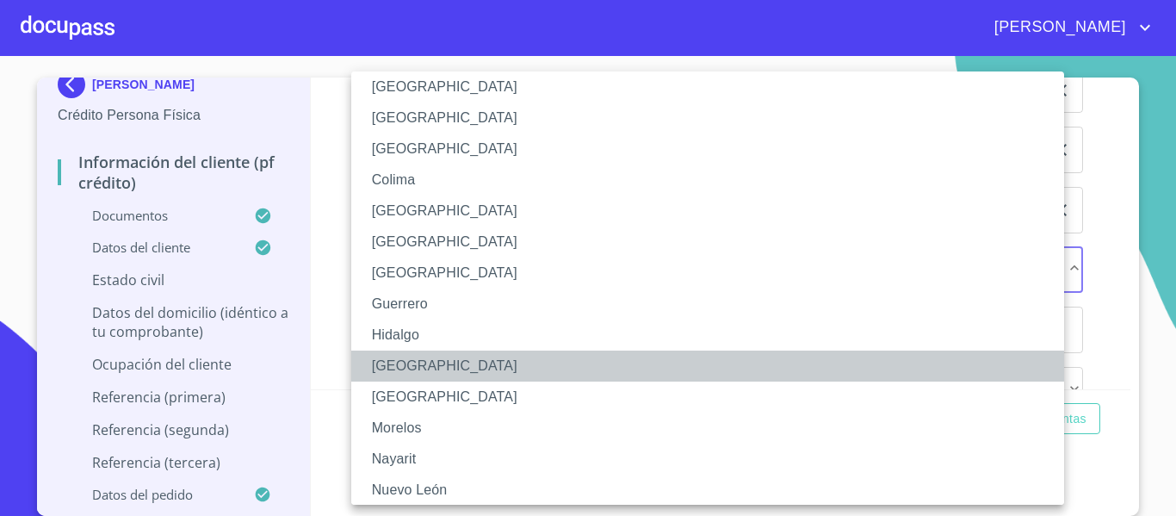
click at [385, 364] on li "[GEOGRAPHIC_DATA]" at bounding box center [714, 365] width 726 height 31
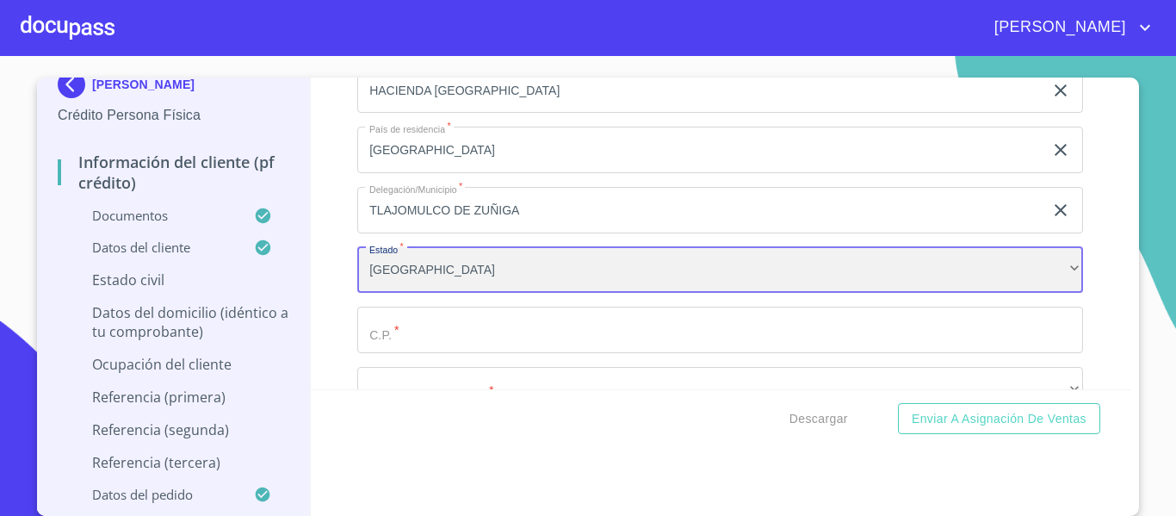
scroll to position [7319, 0]
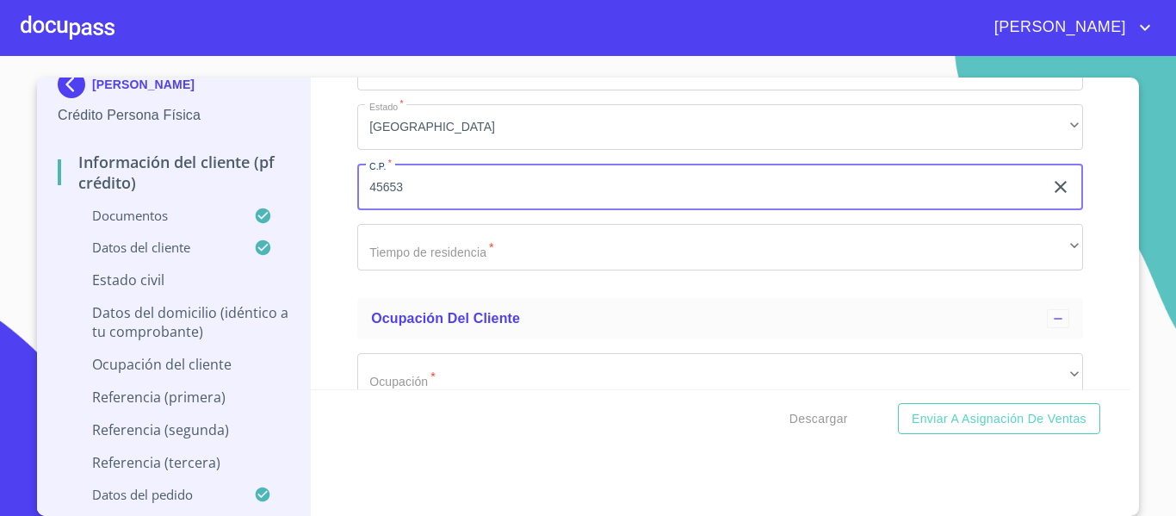
scroll to position [7405, 0]
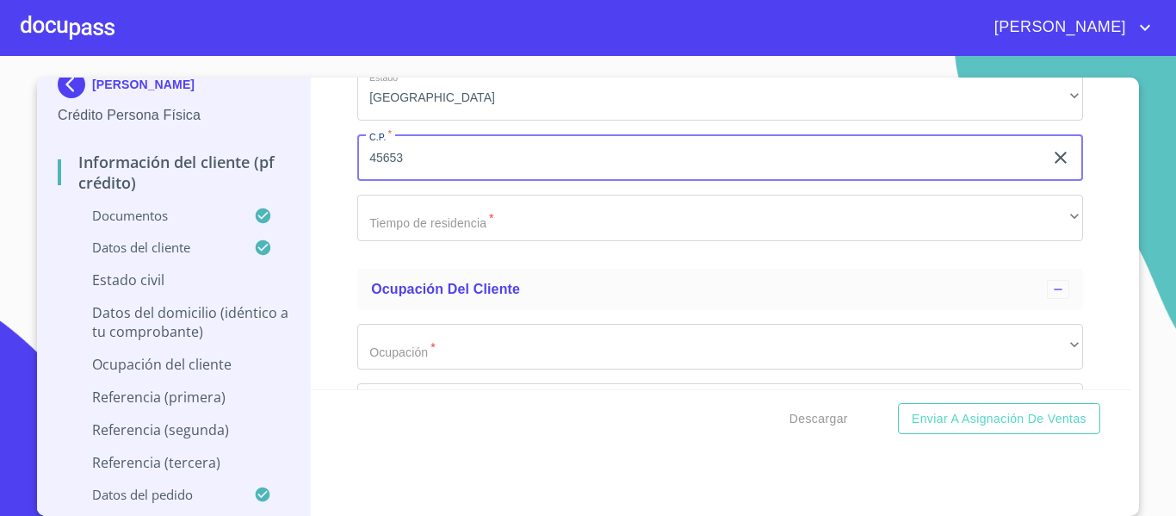
type input "45653"
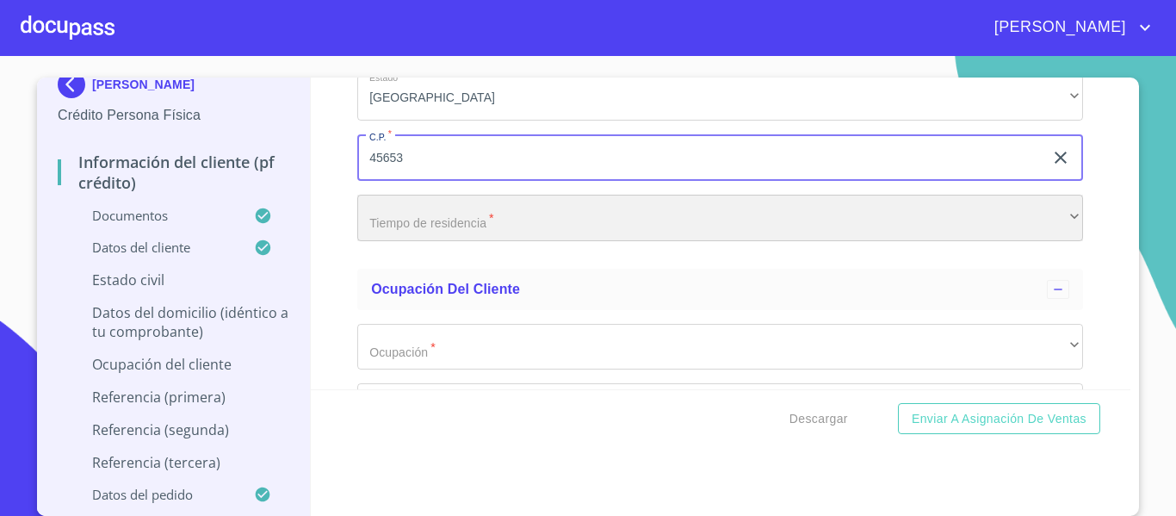
click at [381, 231] on div "​" at bounding box center [720, 218] width 726 height 46
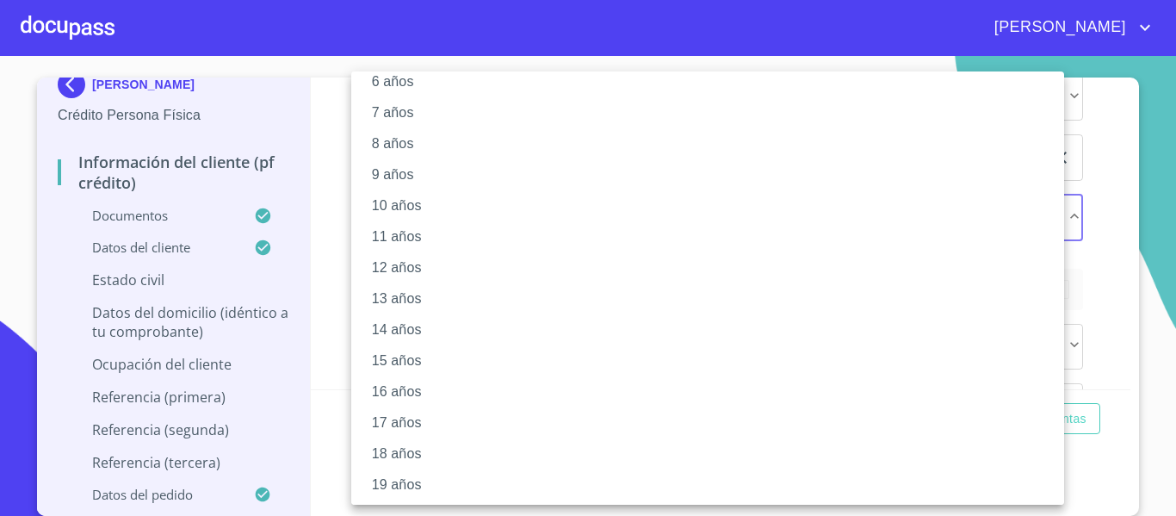
scroll to position [242, 0]
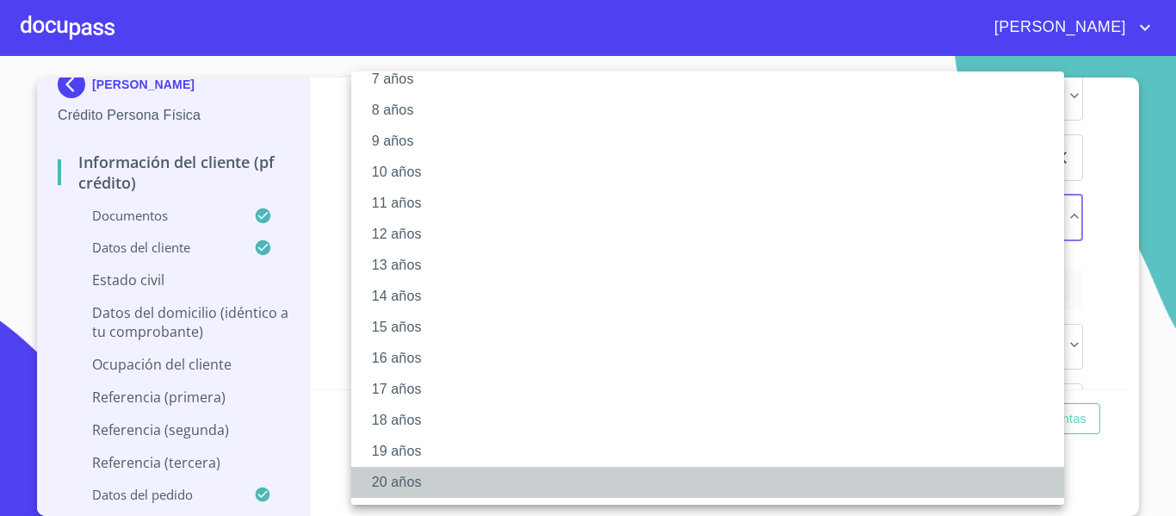
click at [392, 479] on li "20 años" at bounding box center [714, 482] width 726 height 31
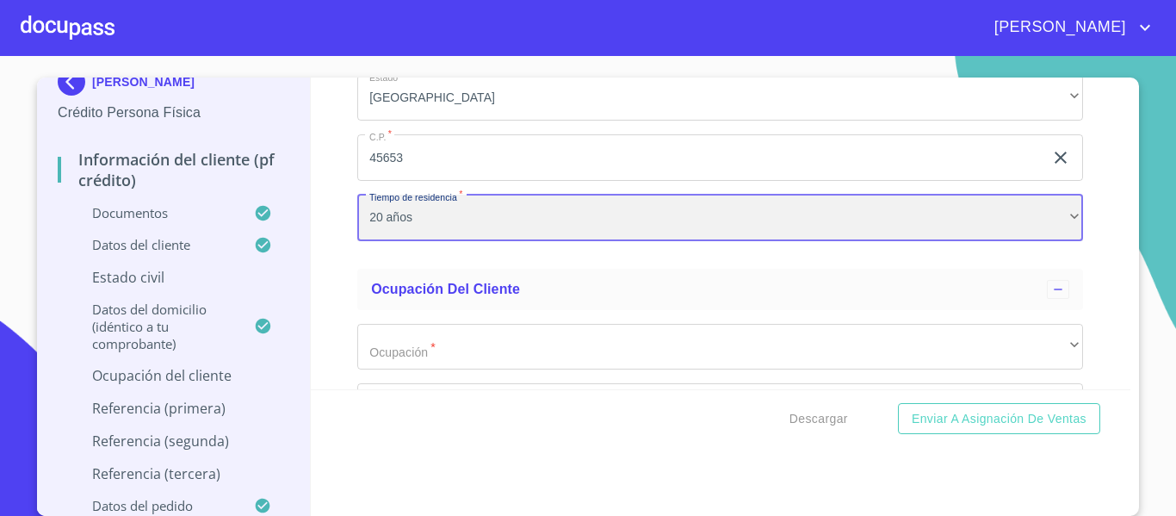
scroll to position [17, 0]
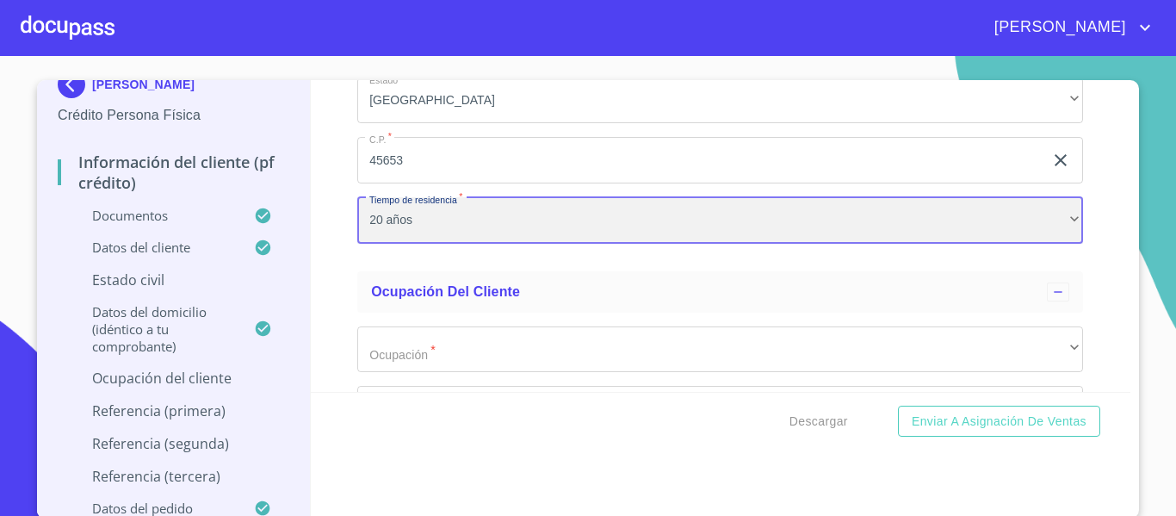
click at [406, 231] on div "20 años" at bounding box center [720, 220] width 726 height 46
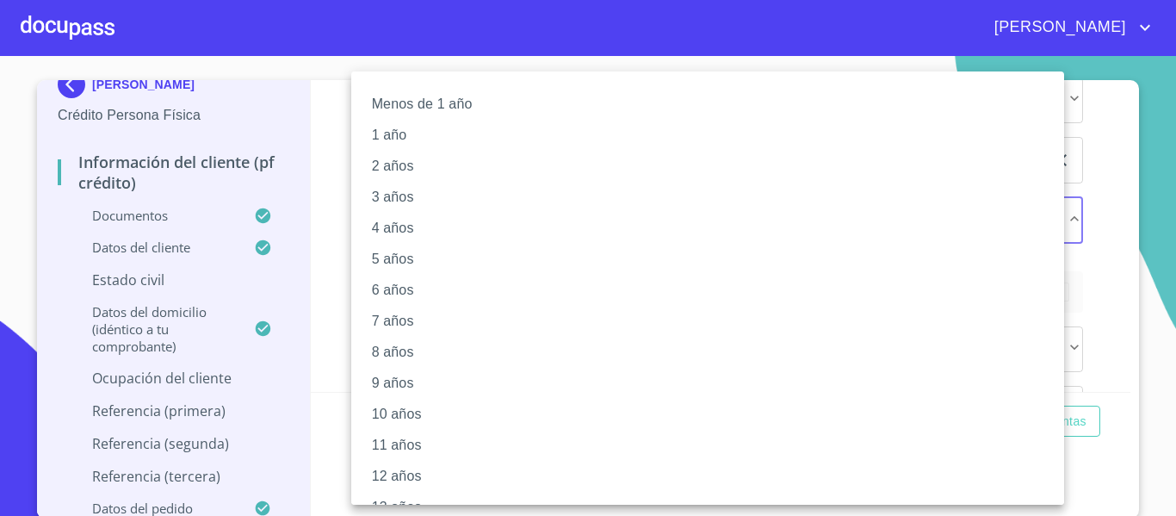
scroll to position [242, 0]
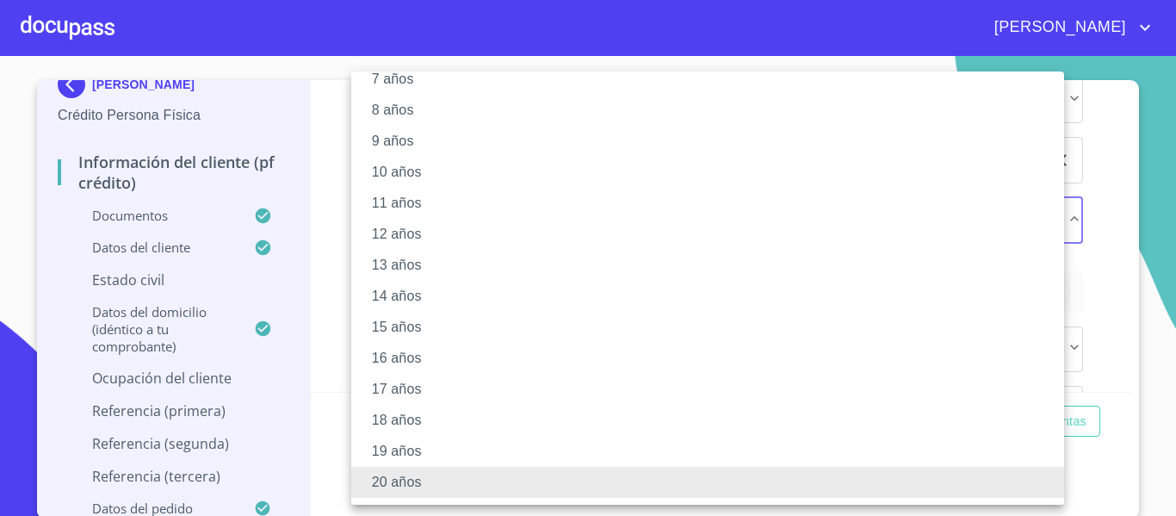
click at [381, 173] on li "10 años" at bounding box center [714, 172] width 726 height 31
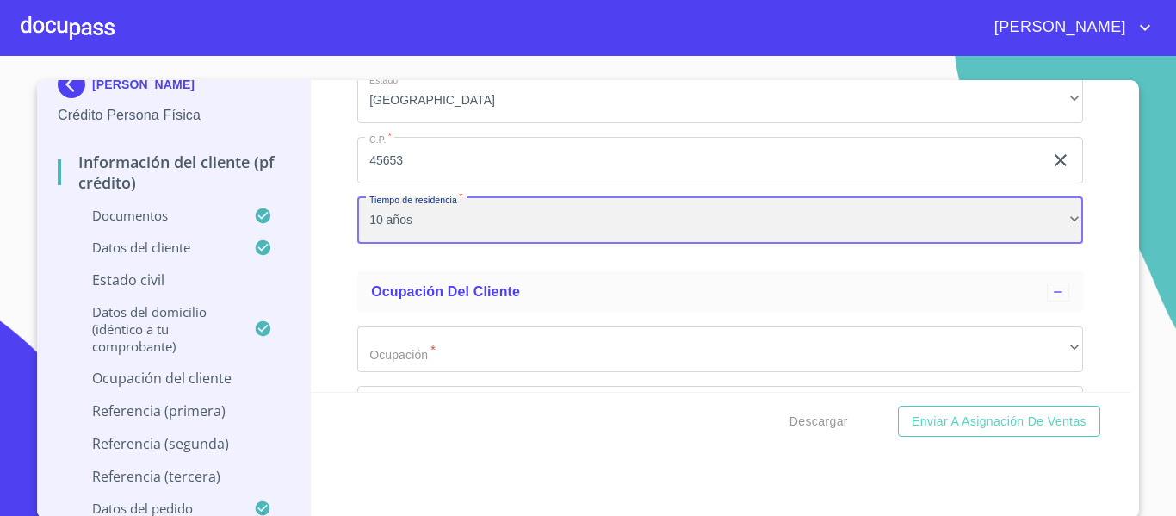
scroll to position [241, 0]
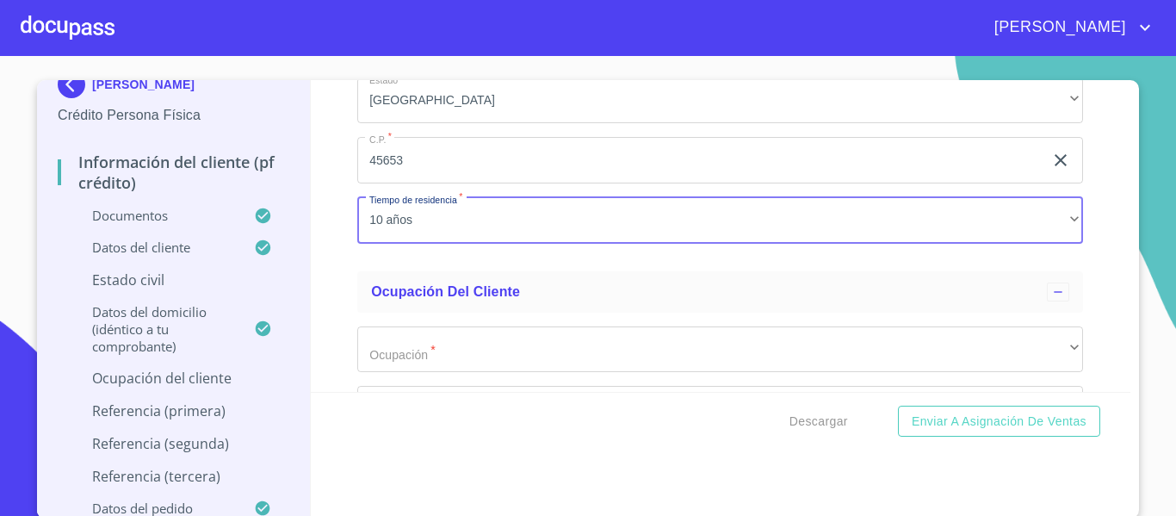
click at [322, 219] on div "Información del cliente (PF crédito) Documentos Documento de identificación.   …" at bounding box center [721, 236] width 821 height 312
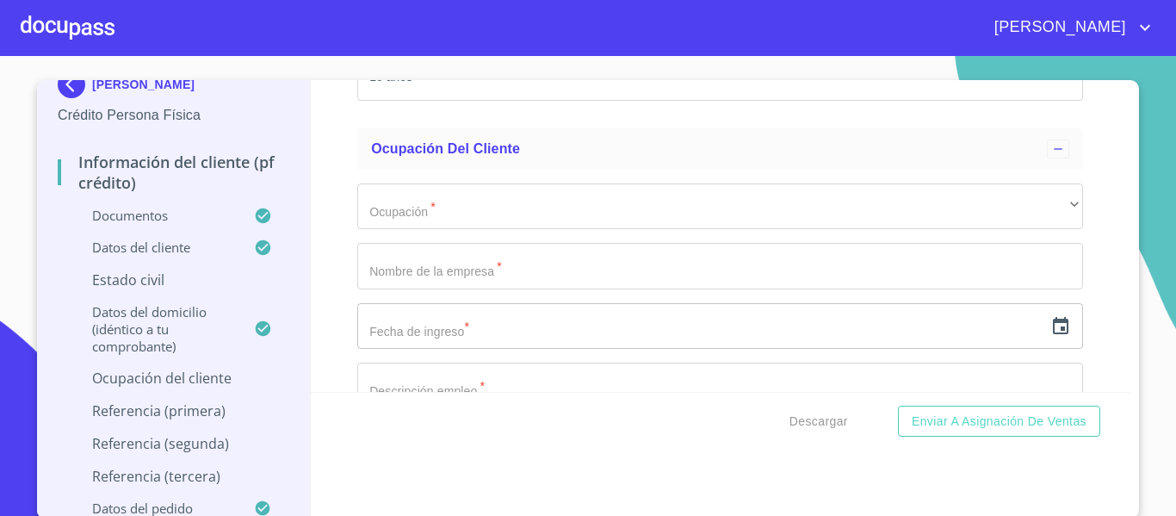
scroll to position [7577, 0]
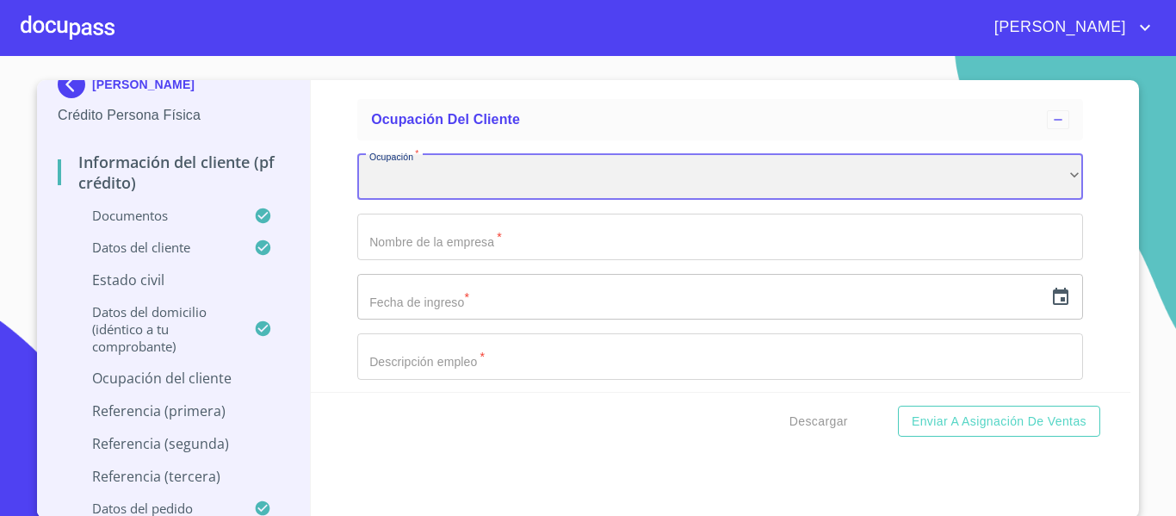
click at [369, 199] on div "​" at bounding box center [720, 177] width 726 height 46
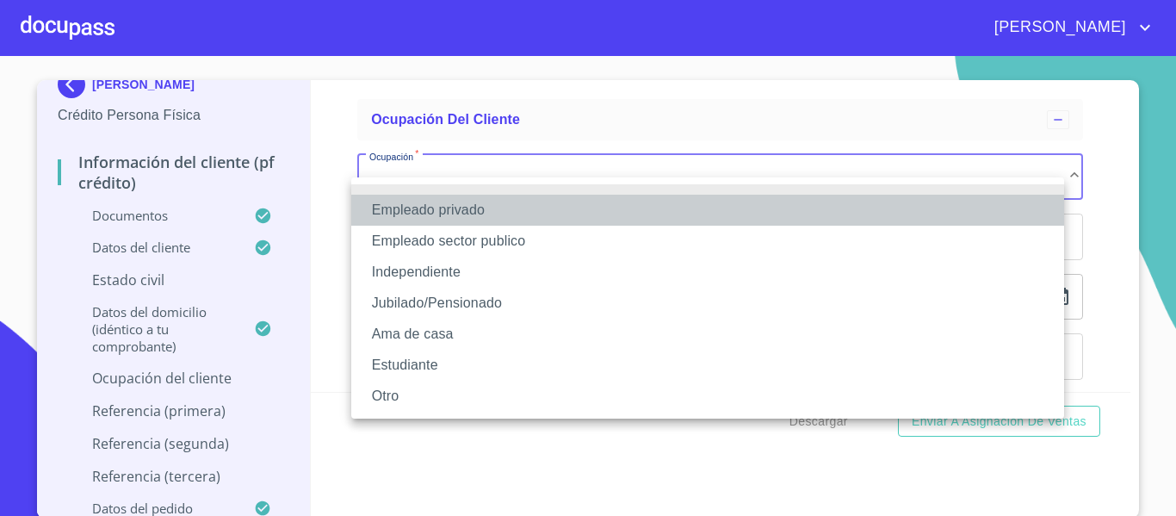
click at [394, 213] on li "Empleado privado" at bounding box center [707, 210] width 713 height 31
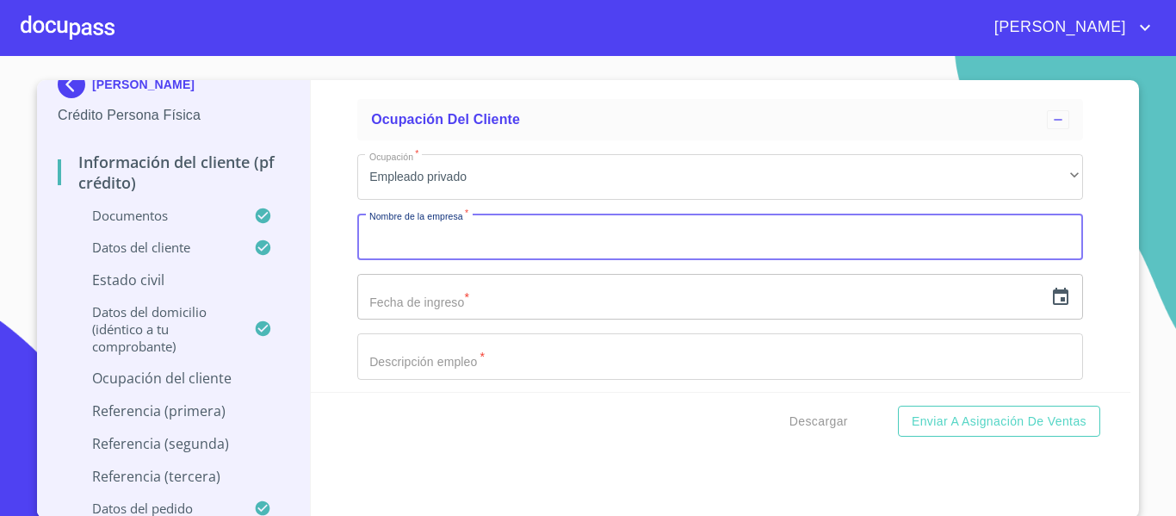
click at [421, 247] on input "Documento de identificación.   *" at bounding box center [720, 237] width 726 height 46
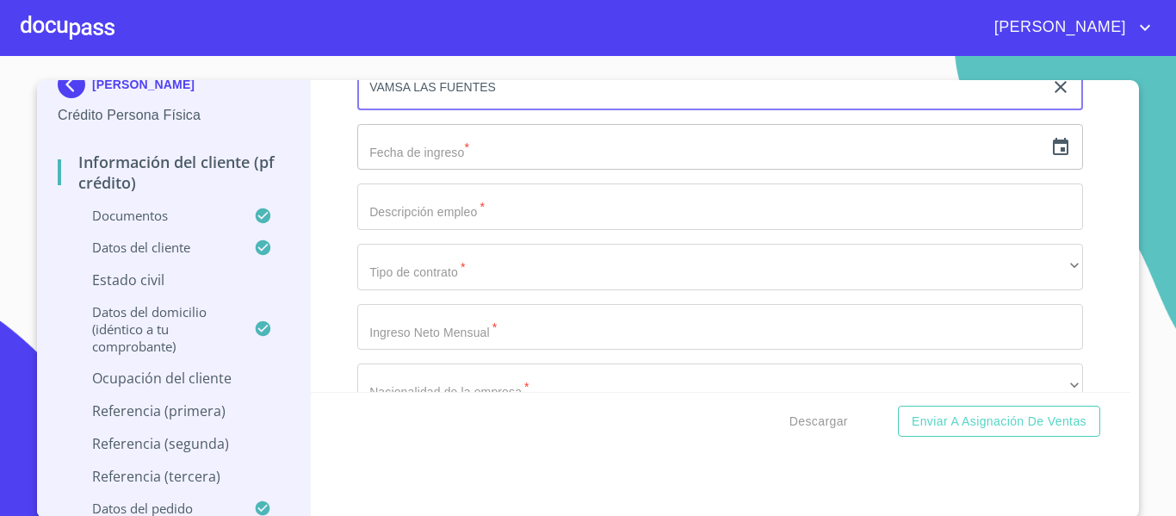
scroll to position [7749, 0]
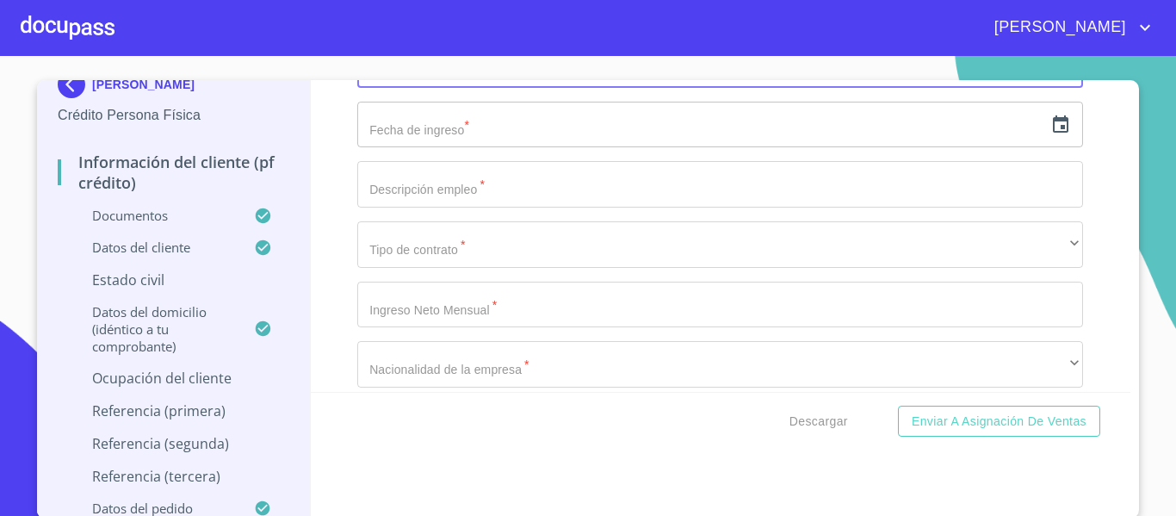
type input "VAMSA LAS FUENTES"
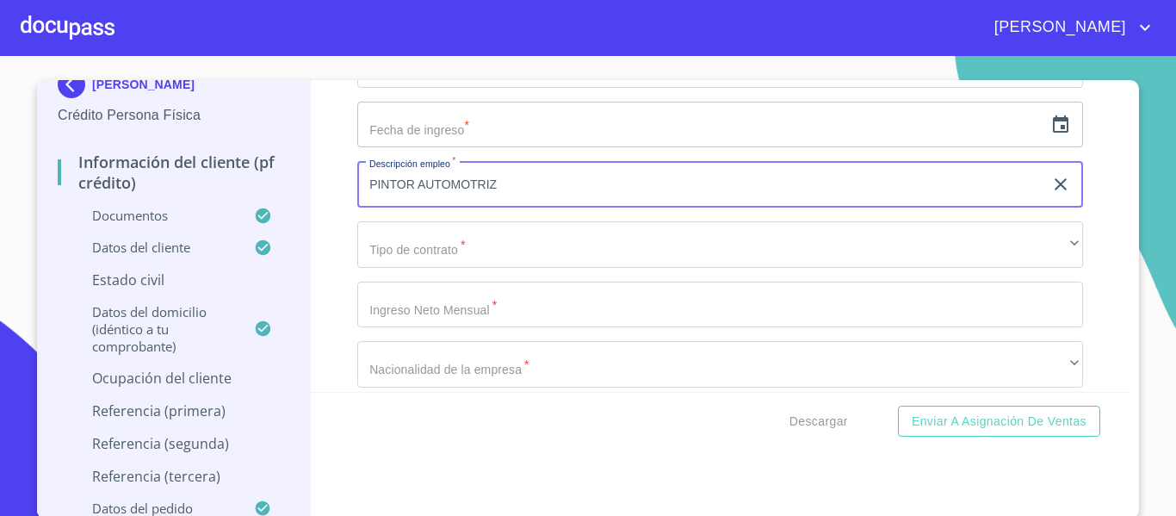
type input "PINTOR AUTOMOTRIZ"
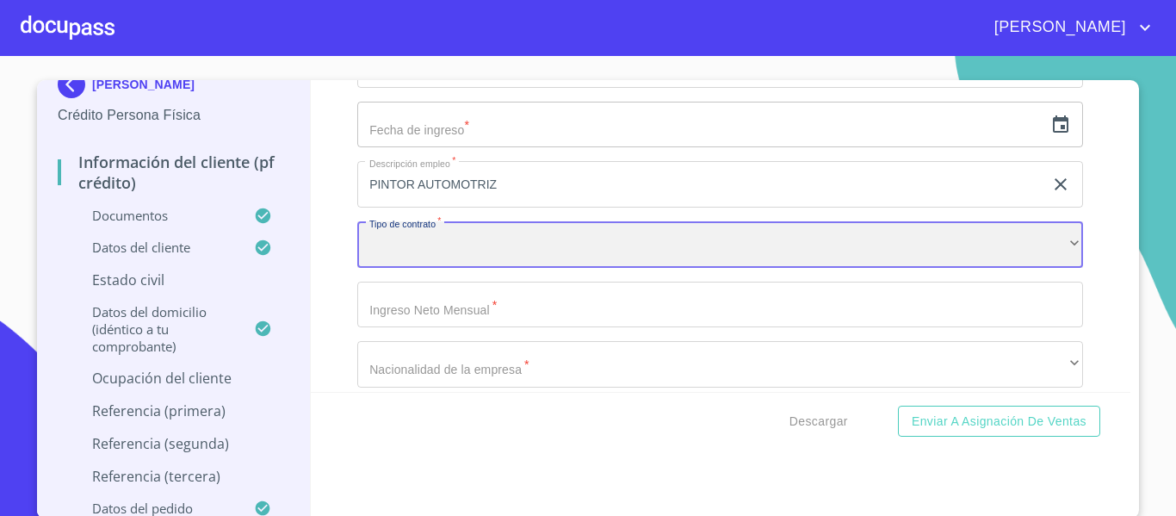
click at [427, 246] on div "​" at bounding box center [720, 244] width 726 height 46
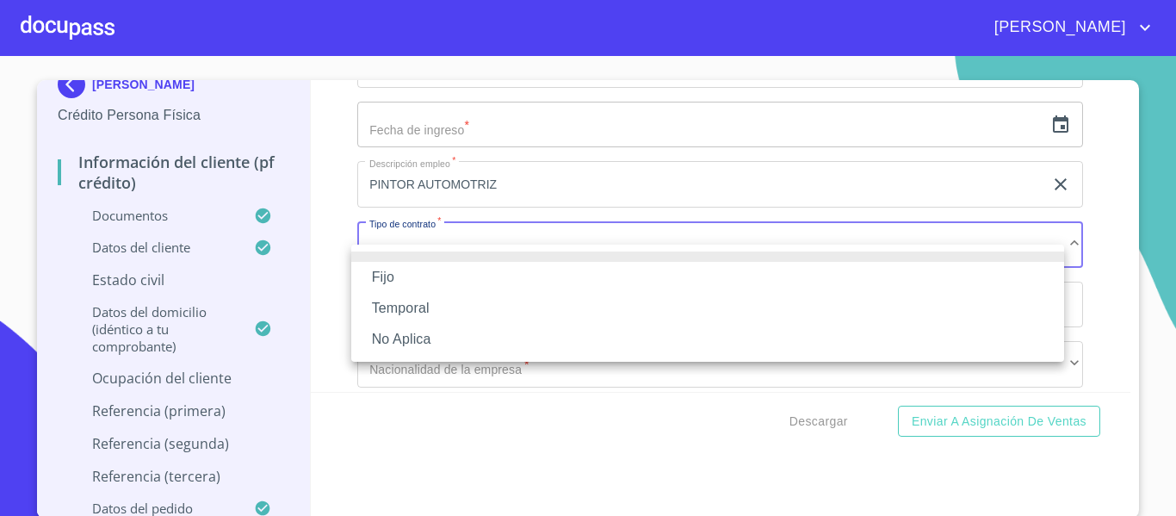
click at [405, 280] on li "Fijo" at bounding box center [707, 277] width 713 height 31
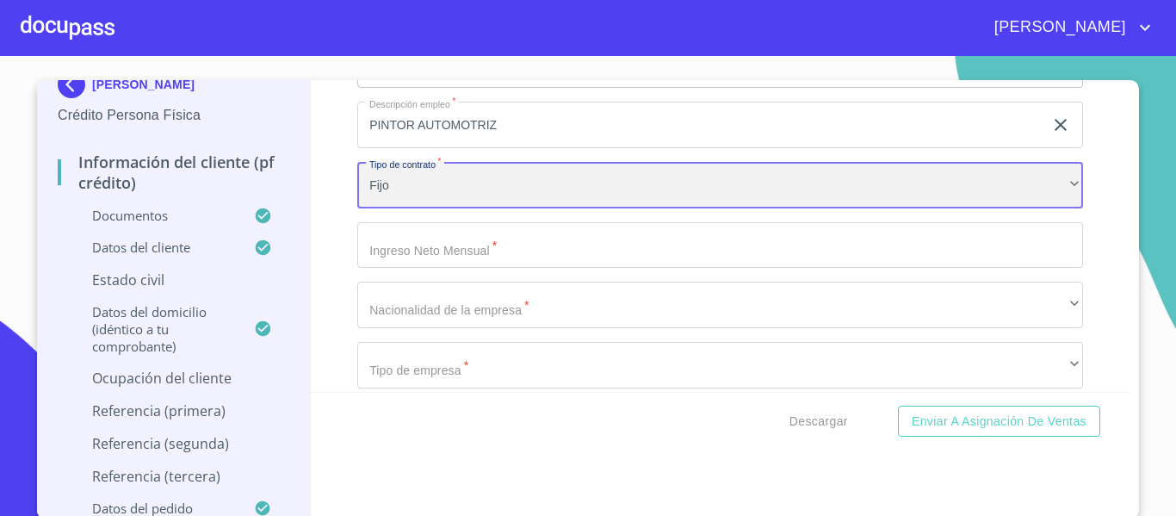
scroll to position [7835, 0]
